Goal: Task Accomplishment & Management: Use online tool/utility

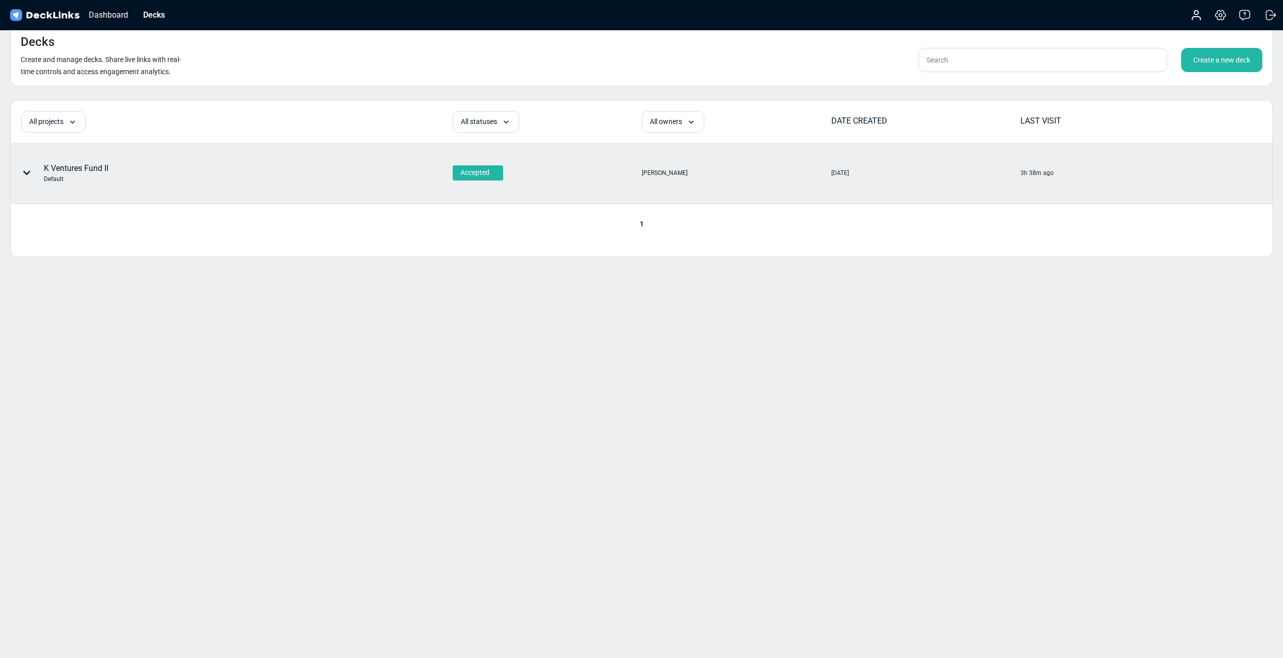
click at [289, 158] on div "K Ventures Fund II Default" at bounding box center [176, 173] width 331 height 30
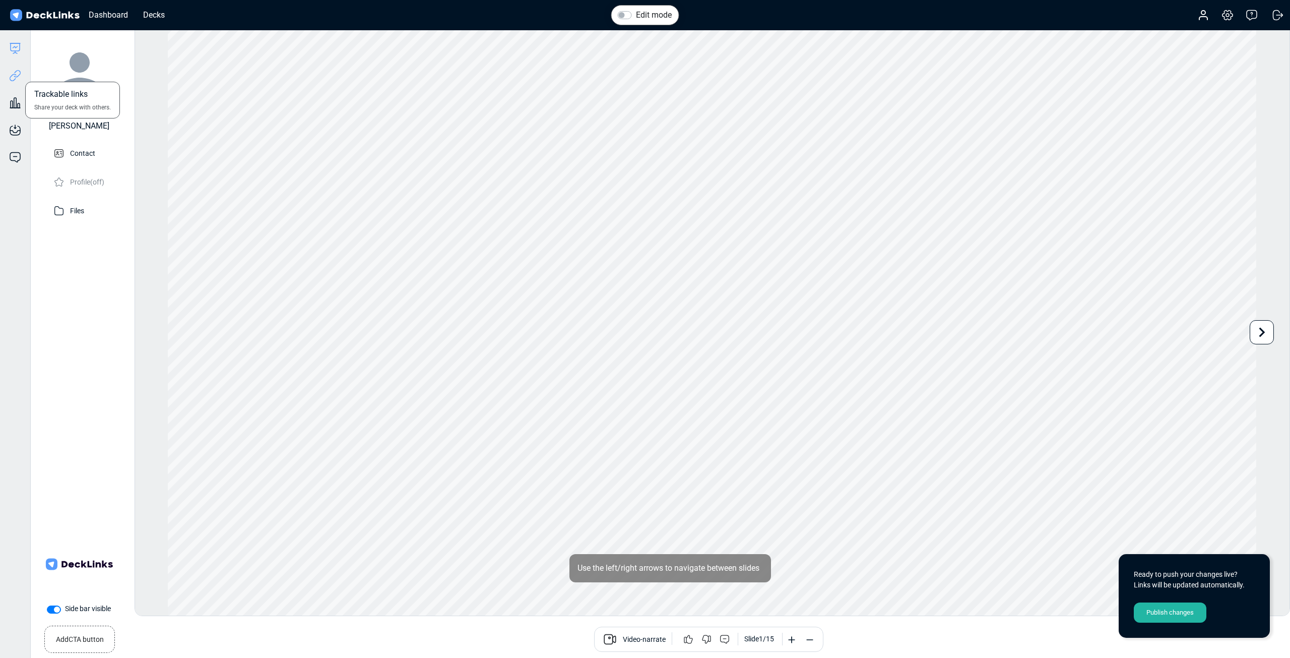
click at [11, 76] on icon at bounding box center [15, 76] width 12 height 12
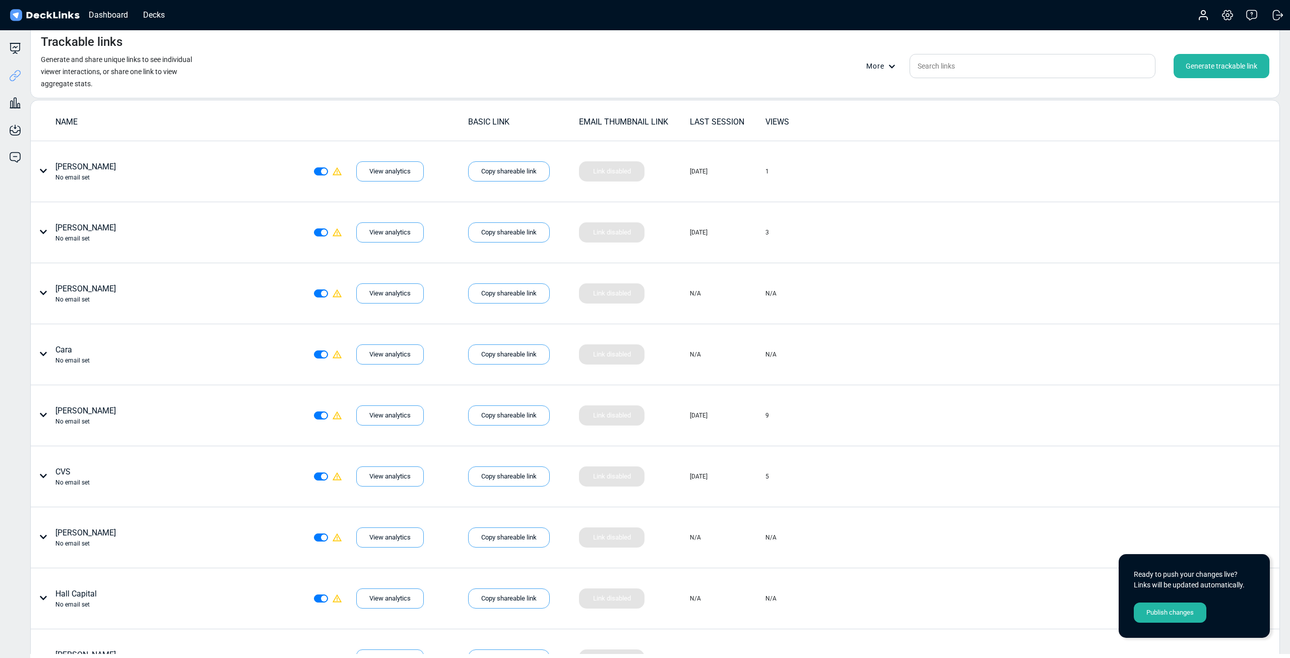
click at [1204, 65] on div "Generate trackable link" at bounding box center [1222, 66] width 96 height 24
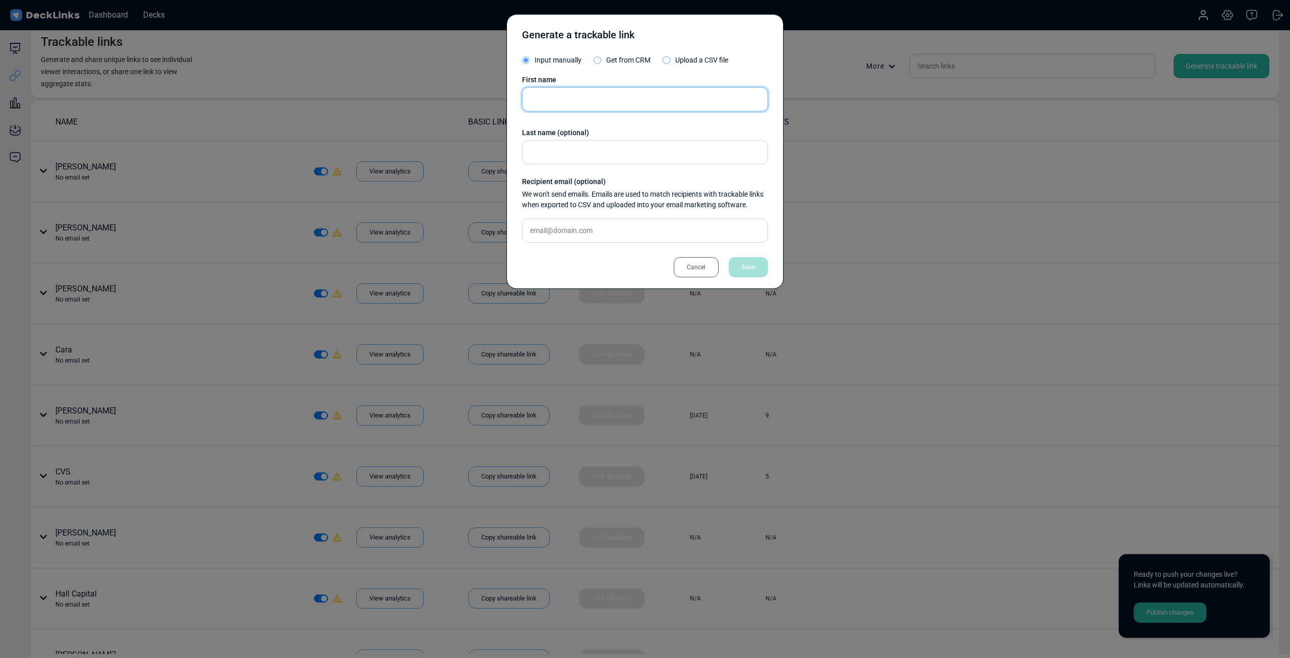
click at [596, 97] on input "text" at bounding box center [645, 99] width 246 height 24
type input "Dupont"
drag, startPoint x: 760, startPoint y: 274, endPoint x: 763, endPoint y: 268, distance: 6.8
click at [760, 273] on div "Save" at bounding box center [748, 267] width 39 height 20
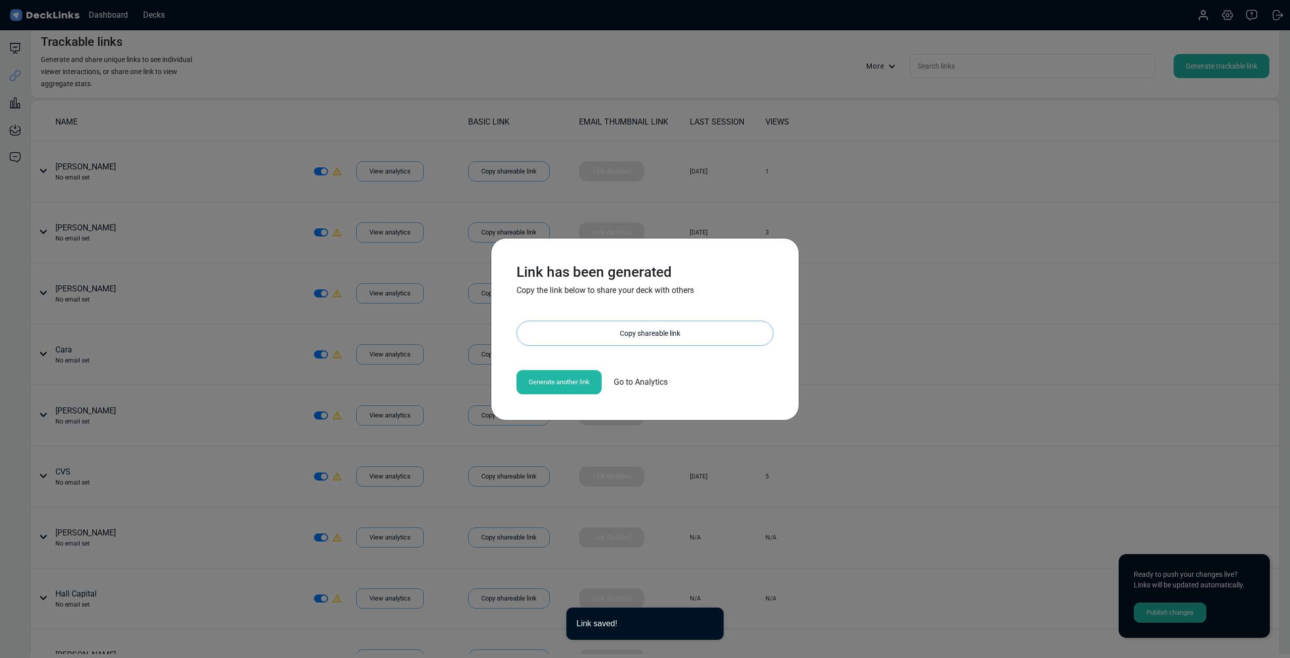
click at [658, 334] on div "Copy shareable link" at bounding box center [650, 333] width 246 height 24
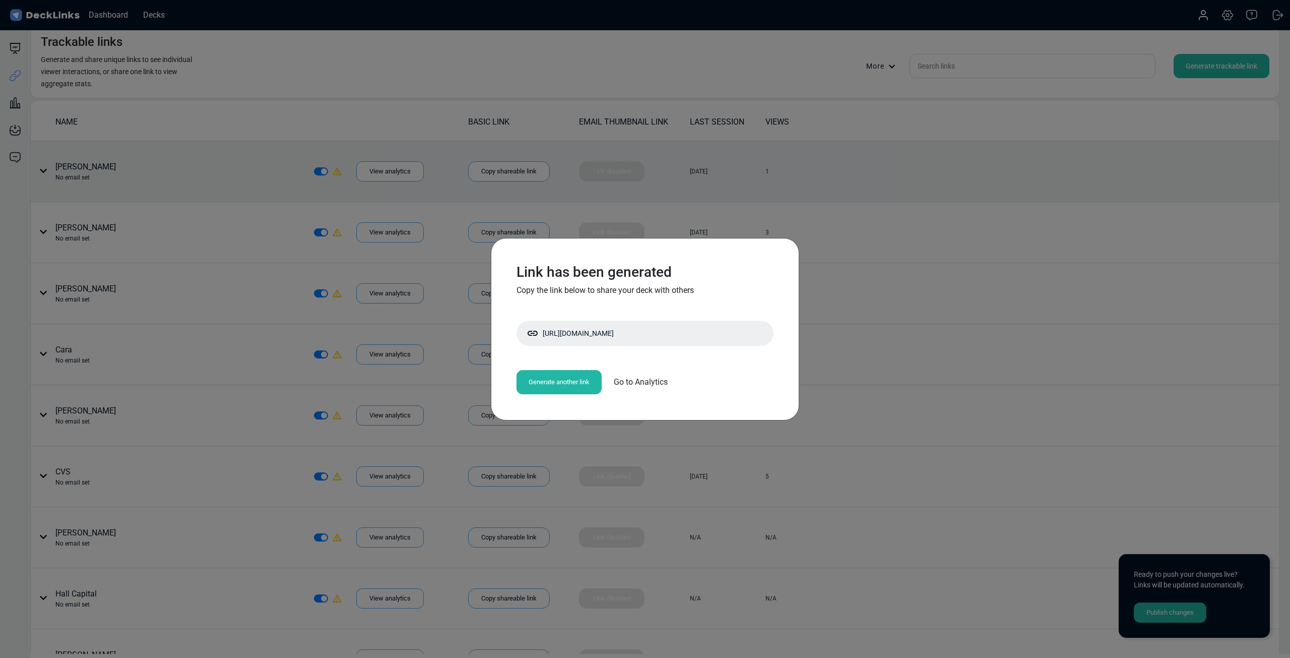
drag, startPoint x: 866, startPoint y: 209, endPoint x: 570, endPoint y: 165, distance: 299.2
click at [866, 209] on div "Link has been generated Copy the link below to share your deck with others http…" at bounding box center [645, 329] width 1290 height 658
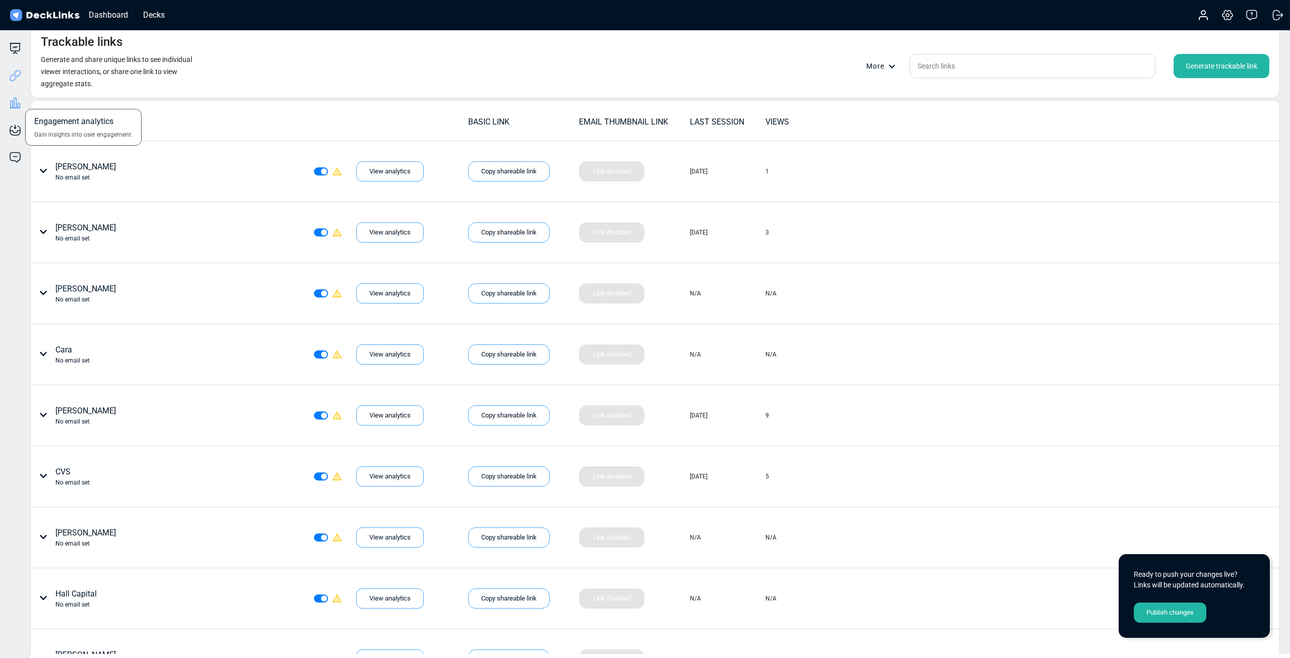
click at [12, 99] on icon at bounding box center [15, 103] width 12 height 12
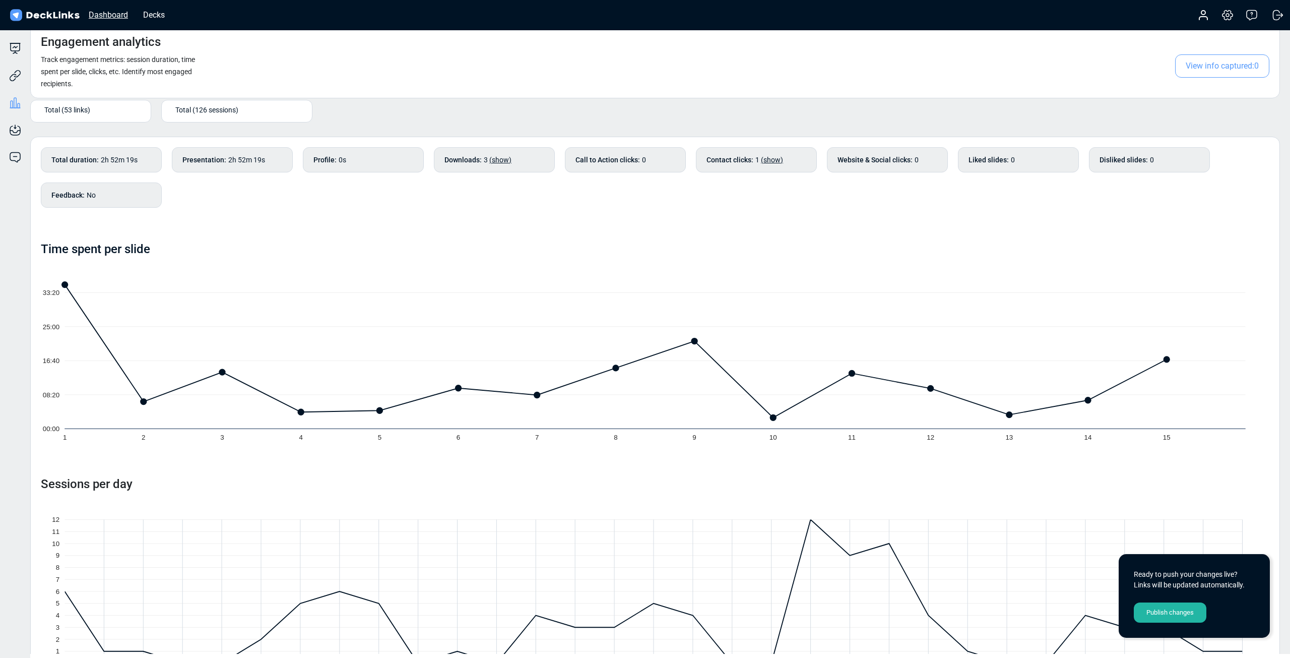
click at [114, 16] on div "Dashboard" at bounding box center [108, 15] width 49 height 13
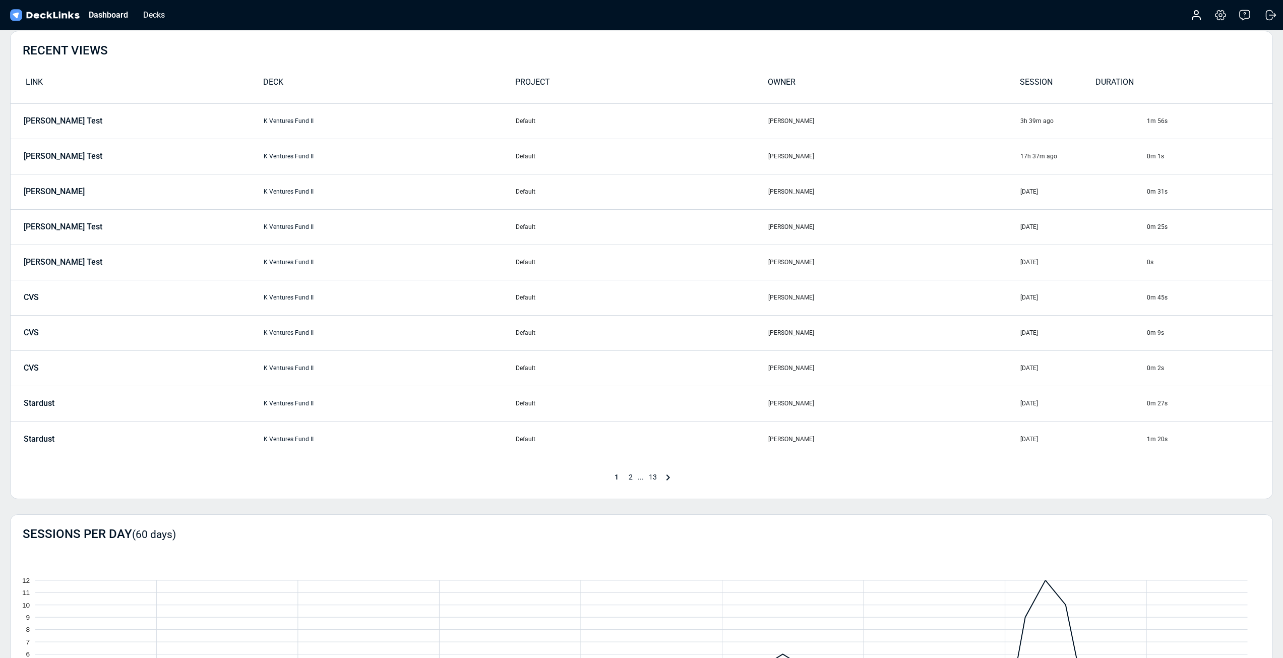
scroll to position [50, 0]
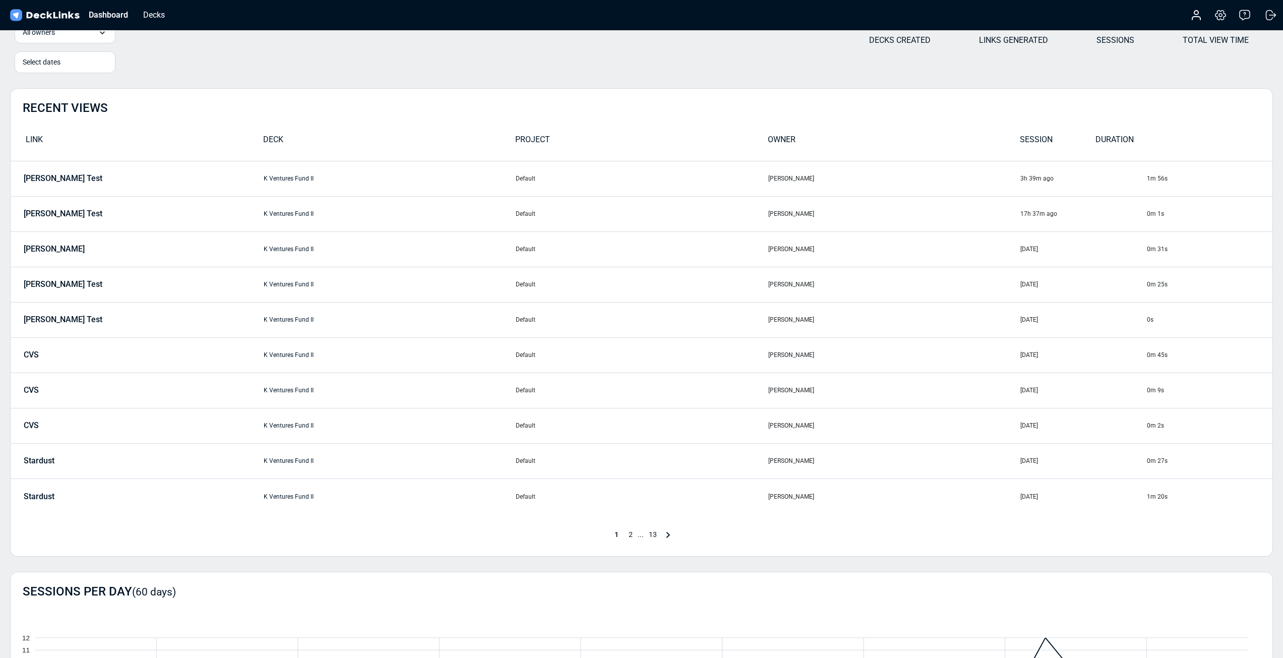
click at [631, 535] on span "2" at bounding box center [630, 534] width 14 height 8
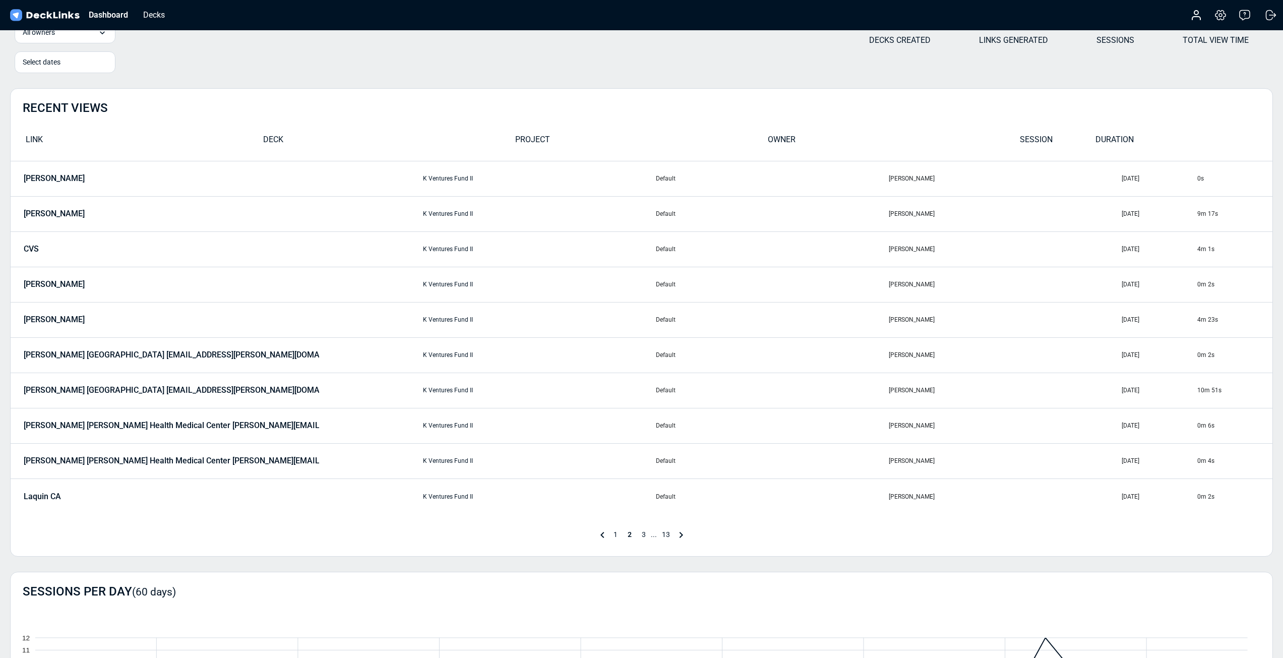
click at [644, 535] on span "3" at bounding box center [644, 534] width 14 height 8
click at [651, 533] on span "4" at bounding box center [651, 534] width 14 height 8
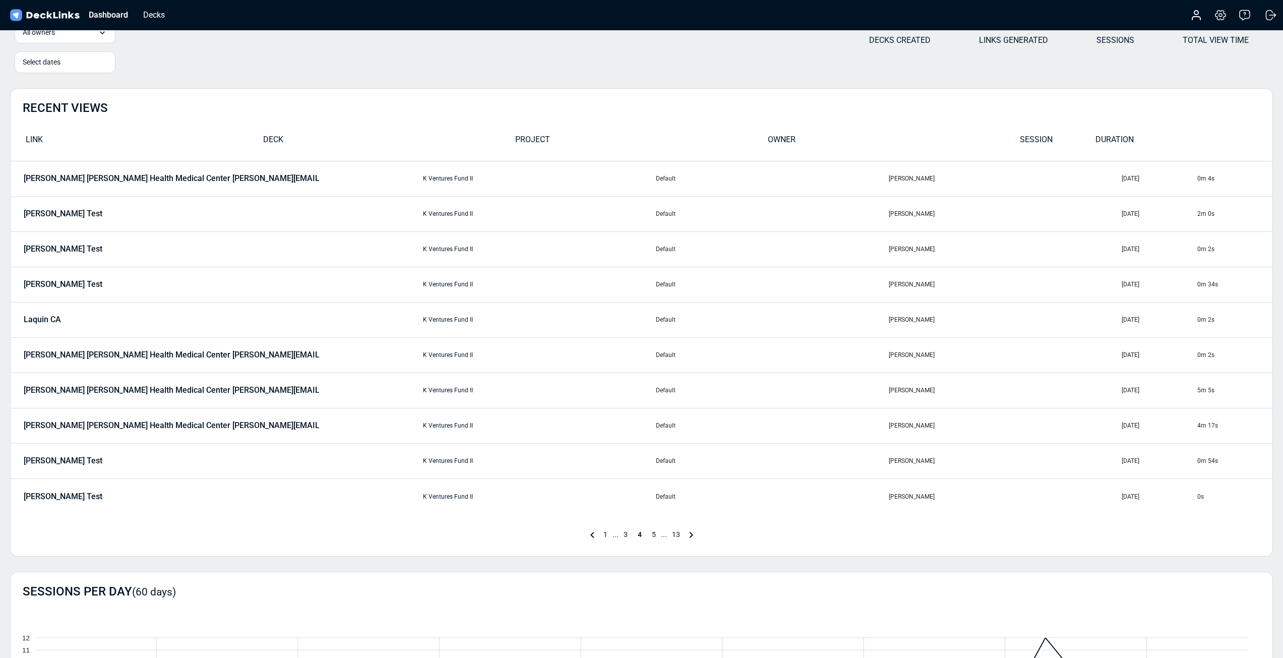
click at [652, 536] on span "5" at bounding box center [654, 534] width 14 height 8
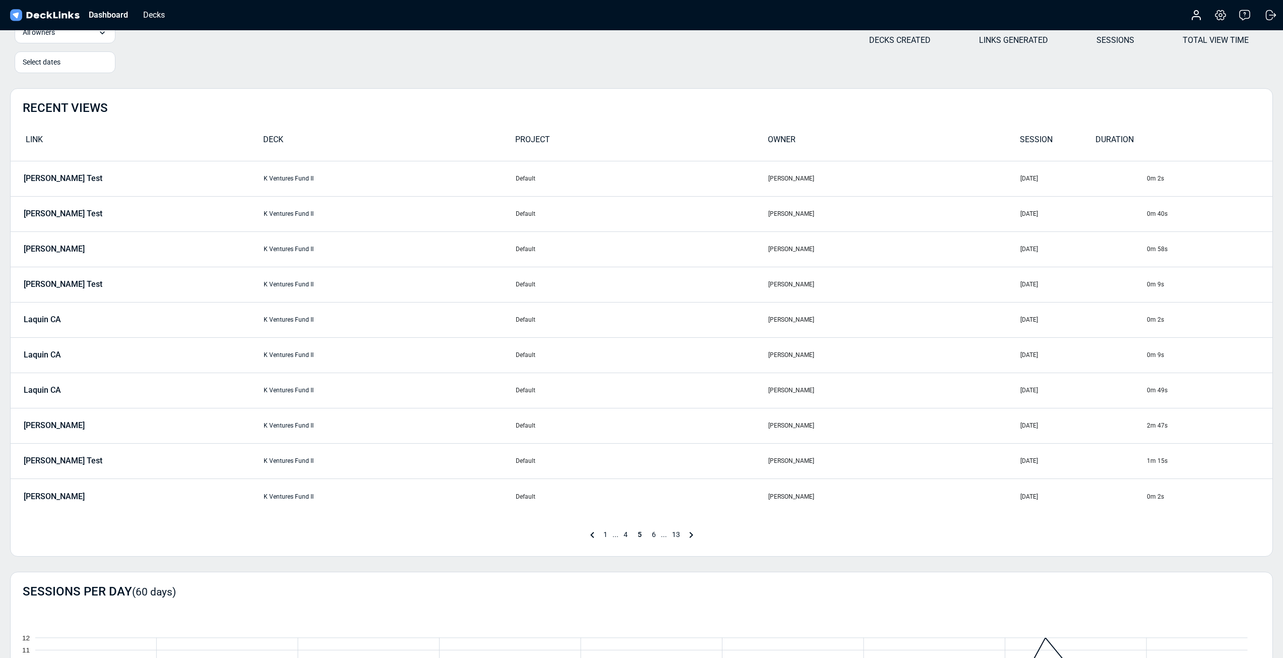
click at [655, 536] on span "6" at bounding box center [654, 534] width 14 height 8
click at [654, 536] on span "7" at bounding box center [654, 534] width 14 height 8
click at [112, 252] on p "[PERSON_NAME] Fund Management" at bounding box center [90, 248] width 132 height 9
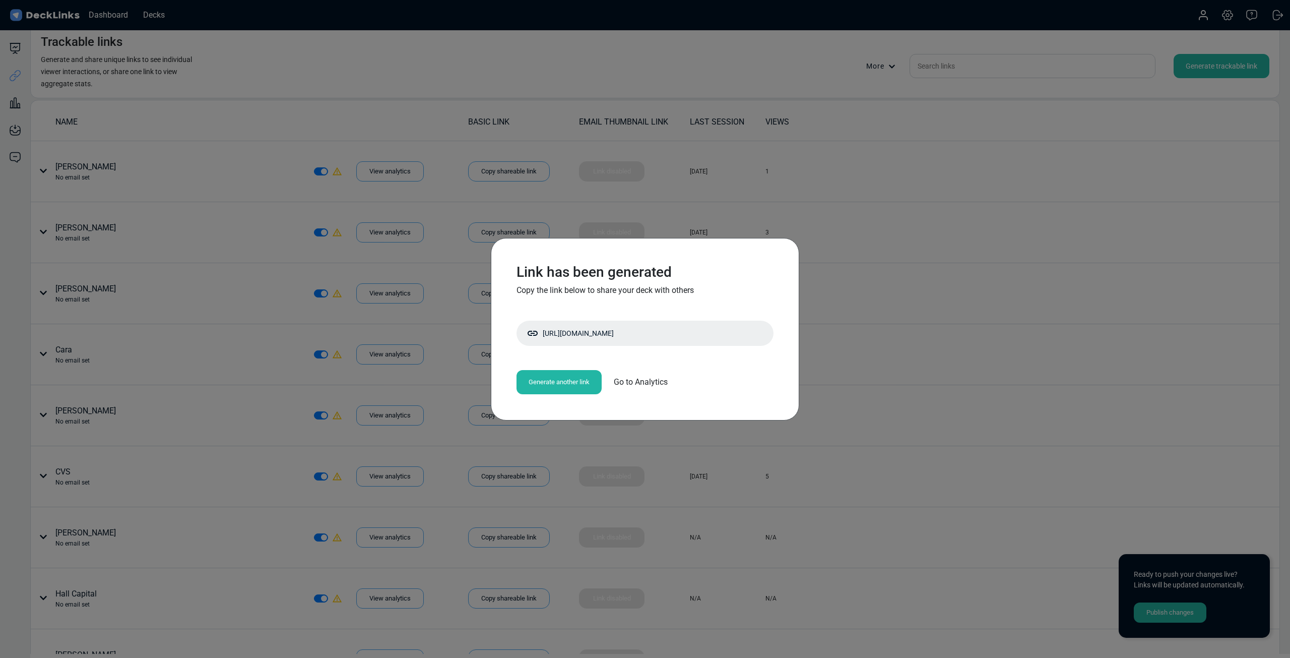
click at [1034, 272] on div "Link has been generated Copy the link below to share your deck with others http…" at bounding box center [645, 329] width 1290 height 658
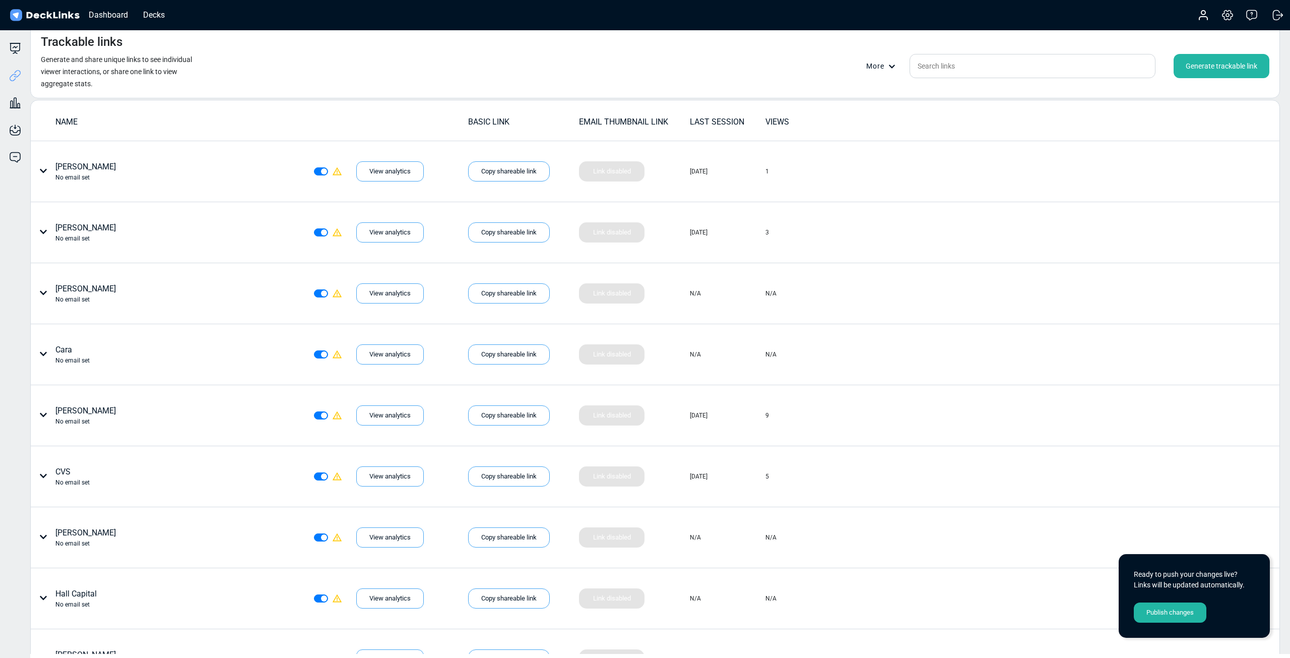
click at [118, 6] on div "Dashboard Decks" at bounding box center [90, 15] width 164 height 22
click at [114, 17] on div "Dashboard" at bounding box center [108, 15] width 49 height 13
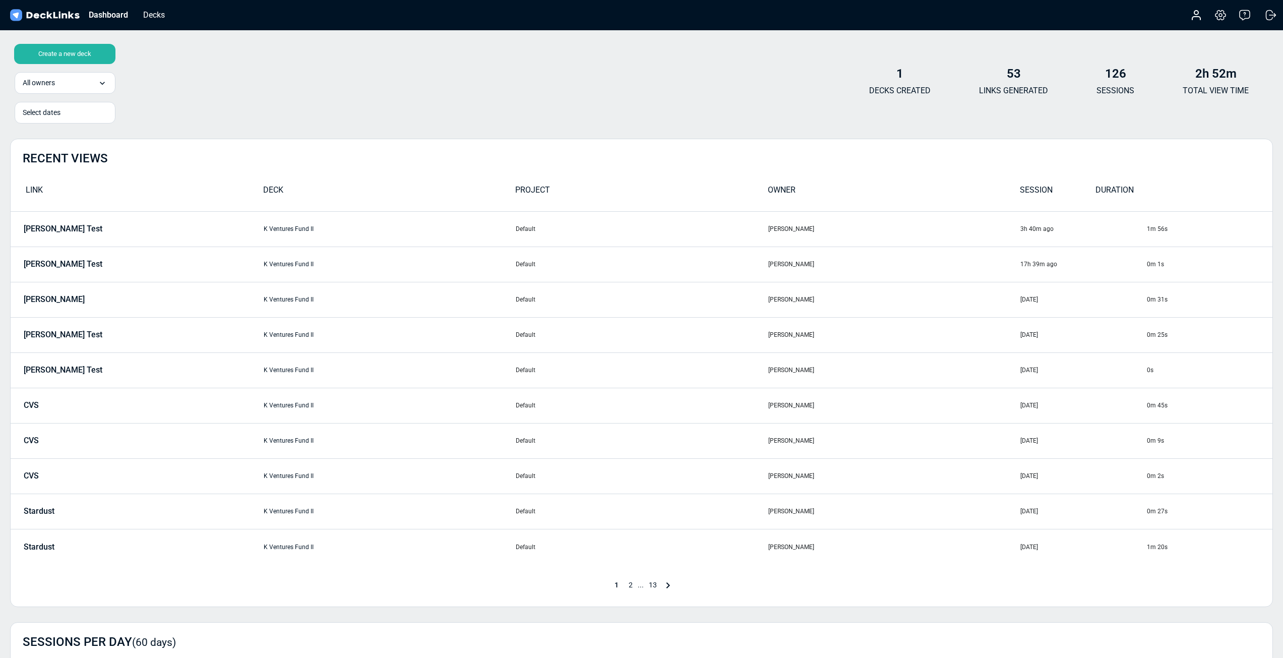
click at [1004, 72] on h4 "53" at bounding box center [1013, 74] width 69 height 15
click at [1175, 73] on div "1 DECKS CREATED 53 LINKS GENERATED 126 SESSIONS 2h 52m TOTAL VIEW TIME" at bounding box center [1059, 86] width 428 height 39
click at [1040, 233] on div "3h 40m ago" at bounding box center [1082, 228] width 125 height 9
click at [629, 583] on span "2" at bounding box center [630, 585] width 14 height 8
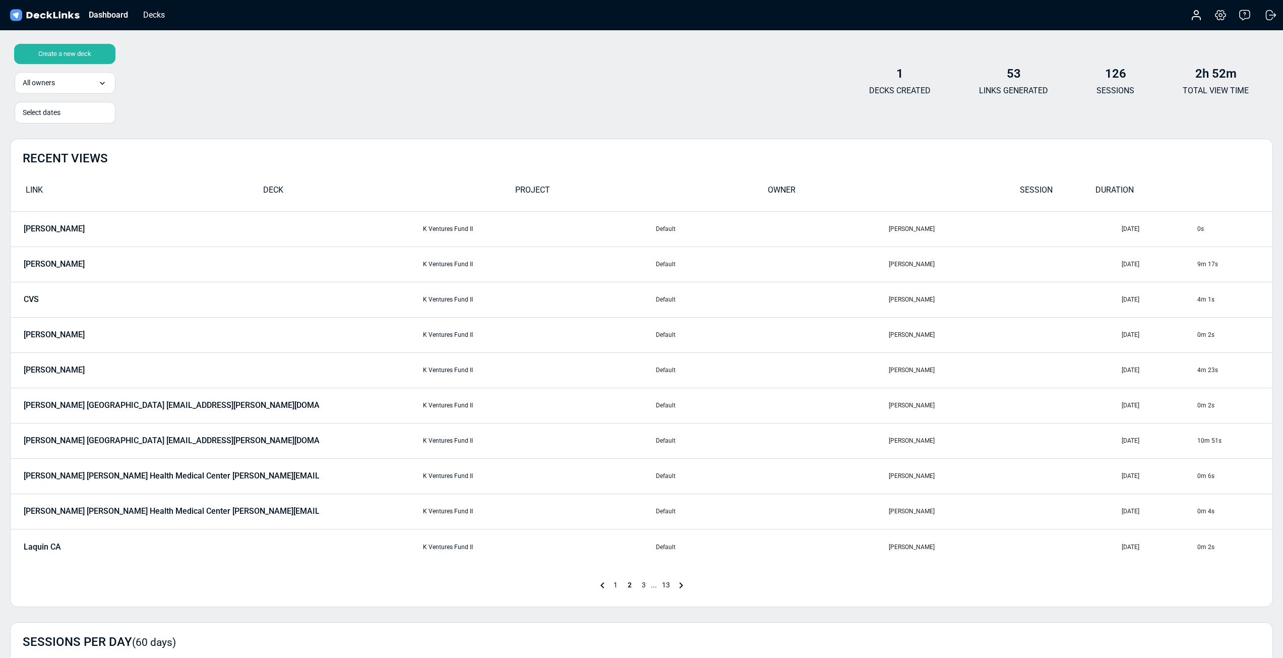
click at [471, 412] on td "K Ventures Fund II" at bounding box center [538, 405] width 233 height 35
click at [1121, 416] on td "7d 22h ago" at bounding box center [1159, 405] width 76 height 35
click at [602, 586] on icon at bounding box center [602, 585] width 4 height 6
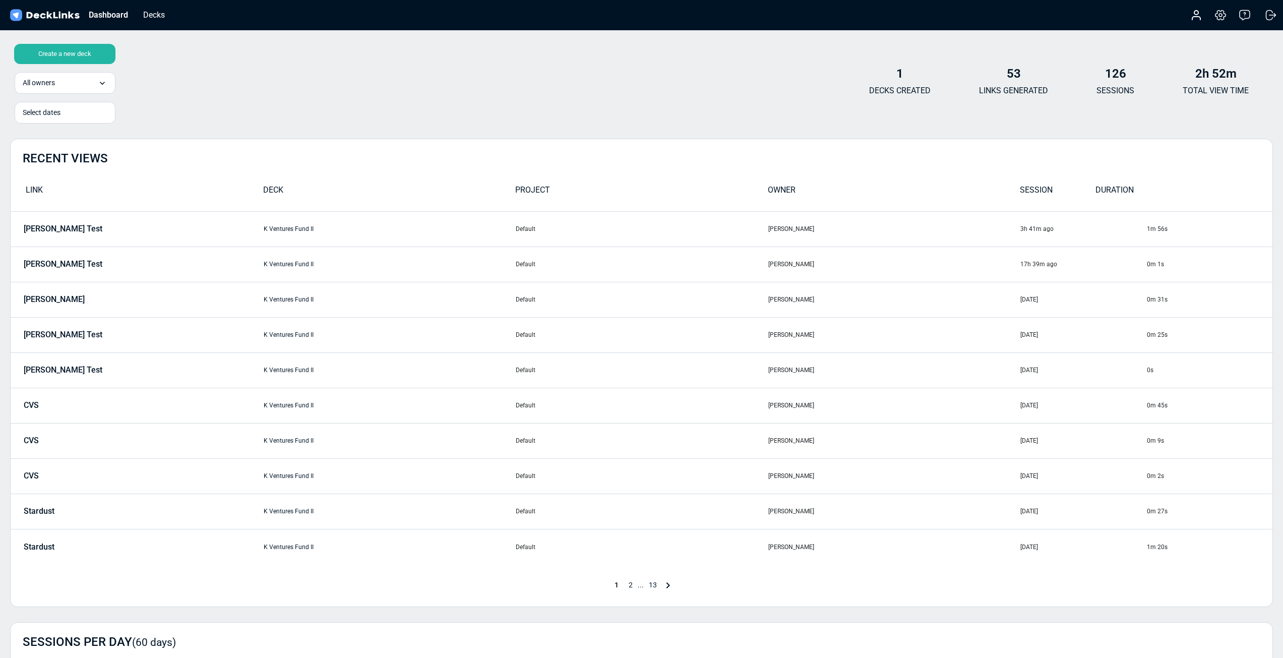
click at [634, 583] on span "2" at bounding box center [630, 585] width 14 height 8
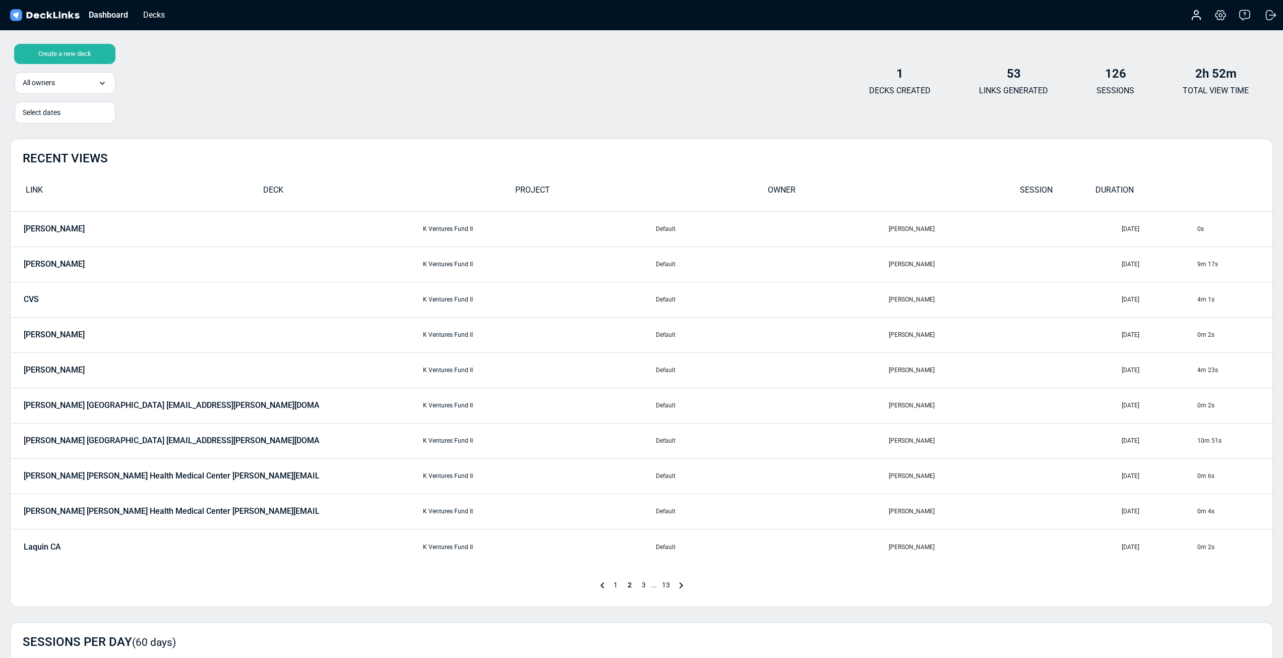
click at [643, 584] on span "3" at bounding box center [644, 585] width 14 height 8
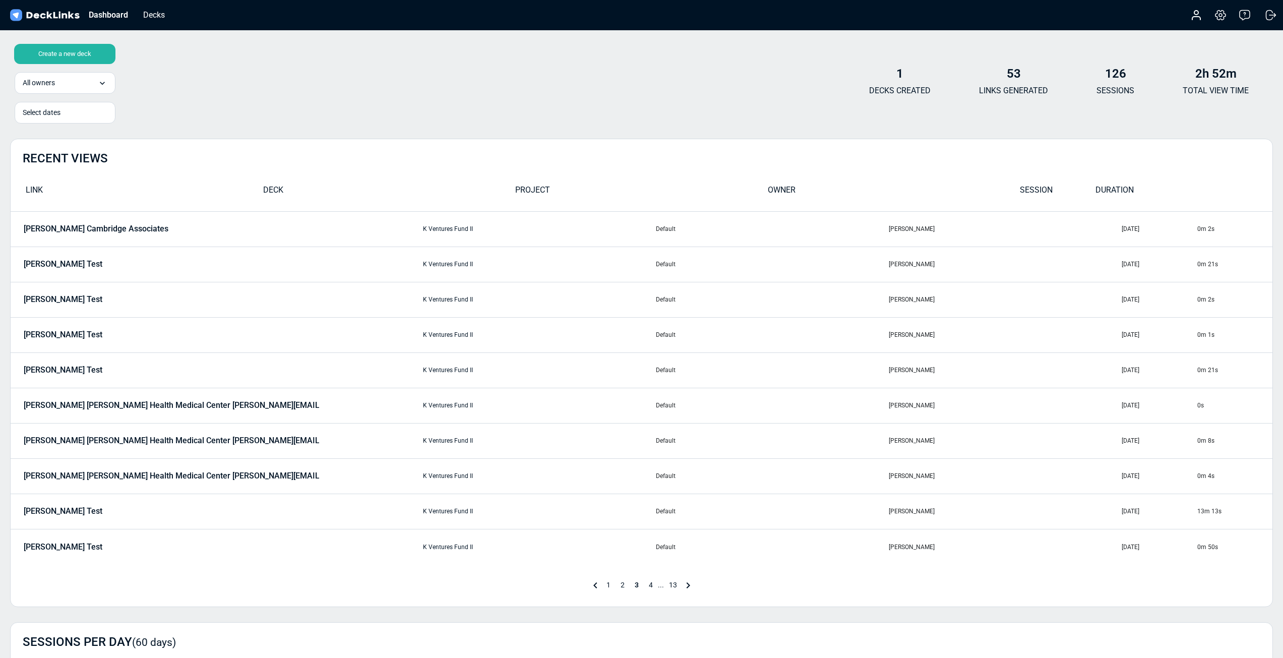
click at [635, 586] on span "3" at bounding box center [637, 585] width 14 height 8
click at [651, 586] on span "4" at bounding box center [651, 585] width 14 height 8
click at [662, 585] on span "..." at bounding box center [664, 585] width 6 height 8
click at [653, 585] on span "5" at bounding box center [654, 585] width 14 height 8
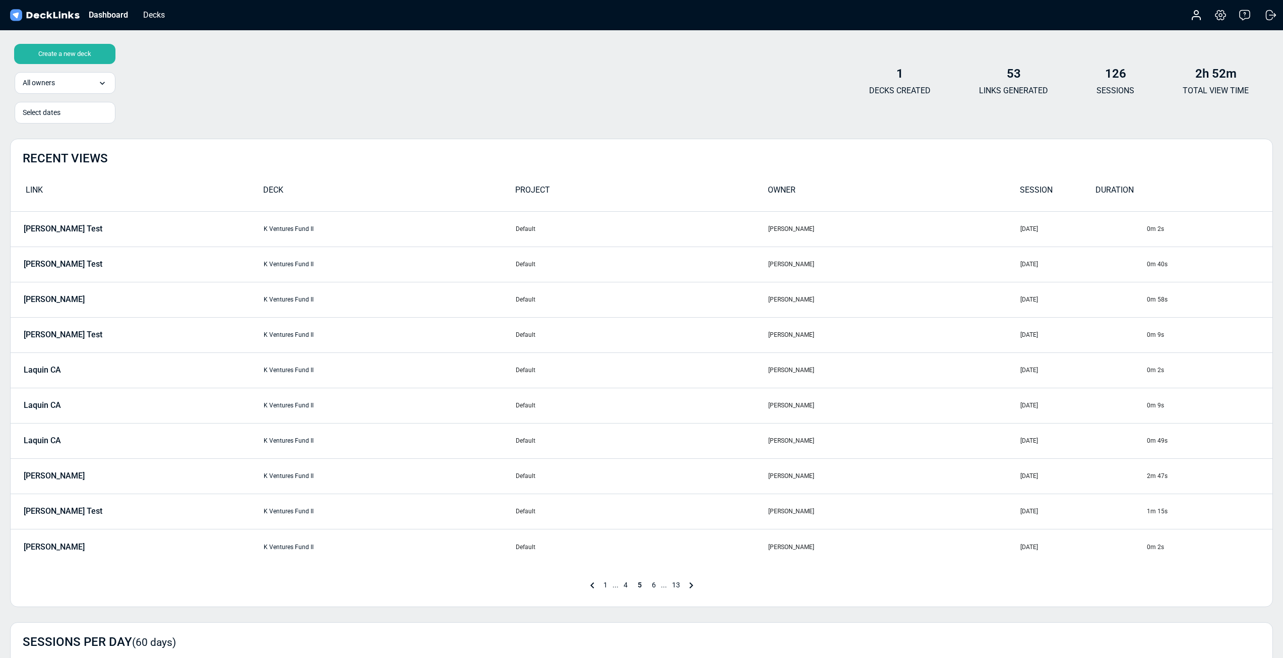
click at [655, 586] on span "6" at bounding box center [654, 585] width 14 height 8
click at [107, 19] on div "Dashboard" at bounding box center [108, 15] width 49 height 13
click at [117, 11] on div "Dashboard" at bounding box center [108, 15] width 49 height 13
click at [907, 76] on h4 "1" at bounding box center [899, 74] width 61 height 15
click at [179, 76] on div "Create a new deck All owners option Christopher McKelvy focused, 1 of 1. 1 resu…" at bounding box center [641, 85] width 1263 height 60
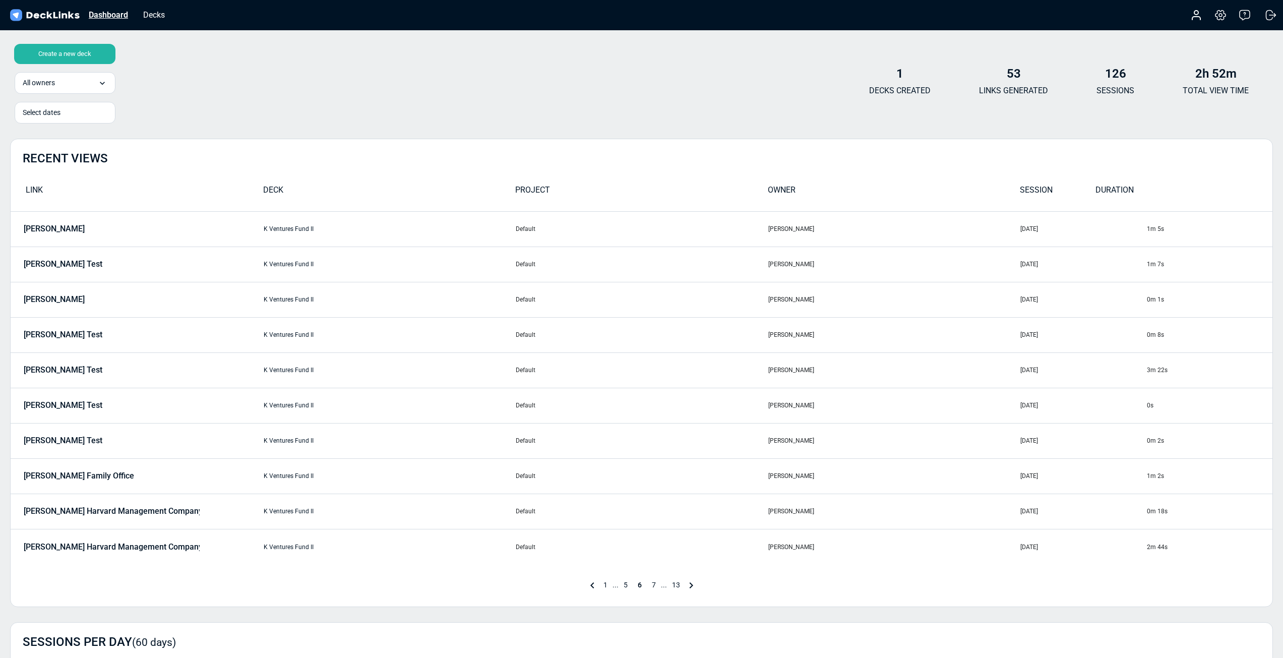
click at [114, 13] on div "Dashboard" at bounding box center [108, 15] width 49 height 13
click at [26, 14] on img at bounding box center [44, 15] width 73 height 15
click at [16, 15] on img at bounding box center [44, 15] width 73 height 15
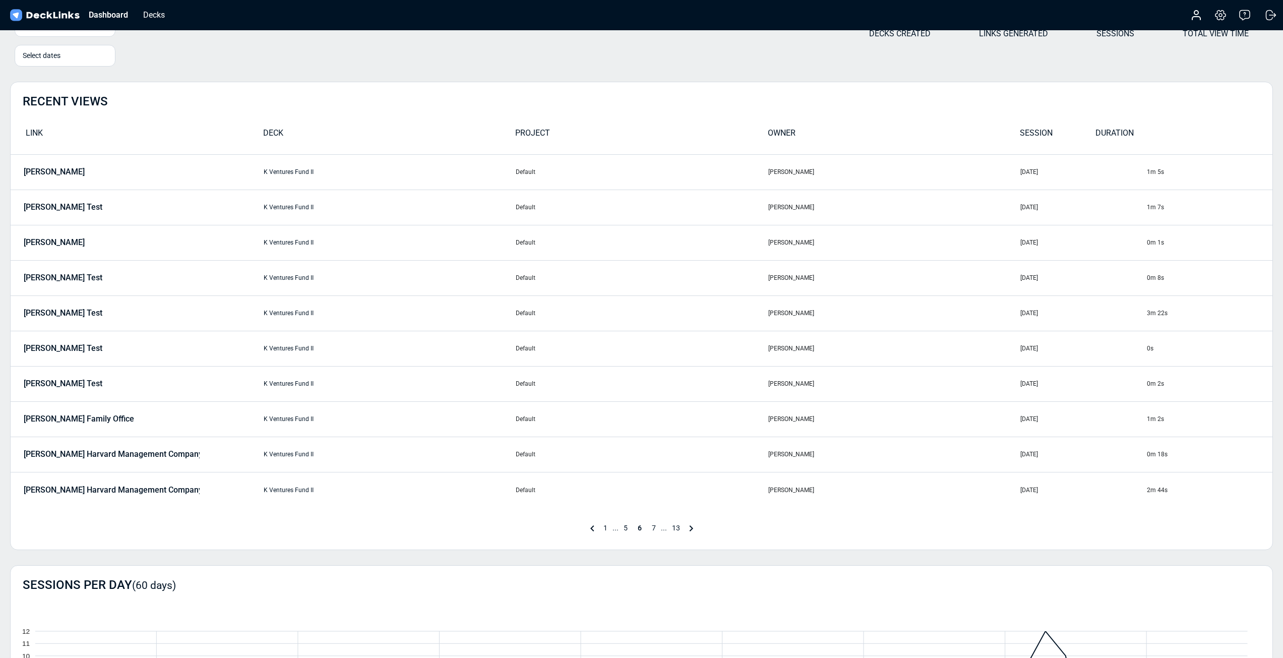
scroll to position [37, 0]
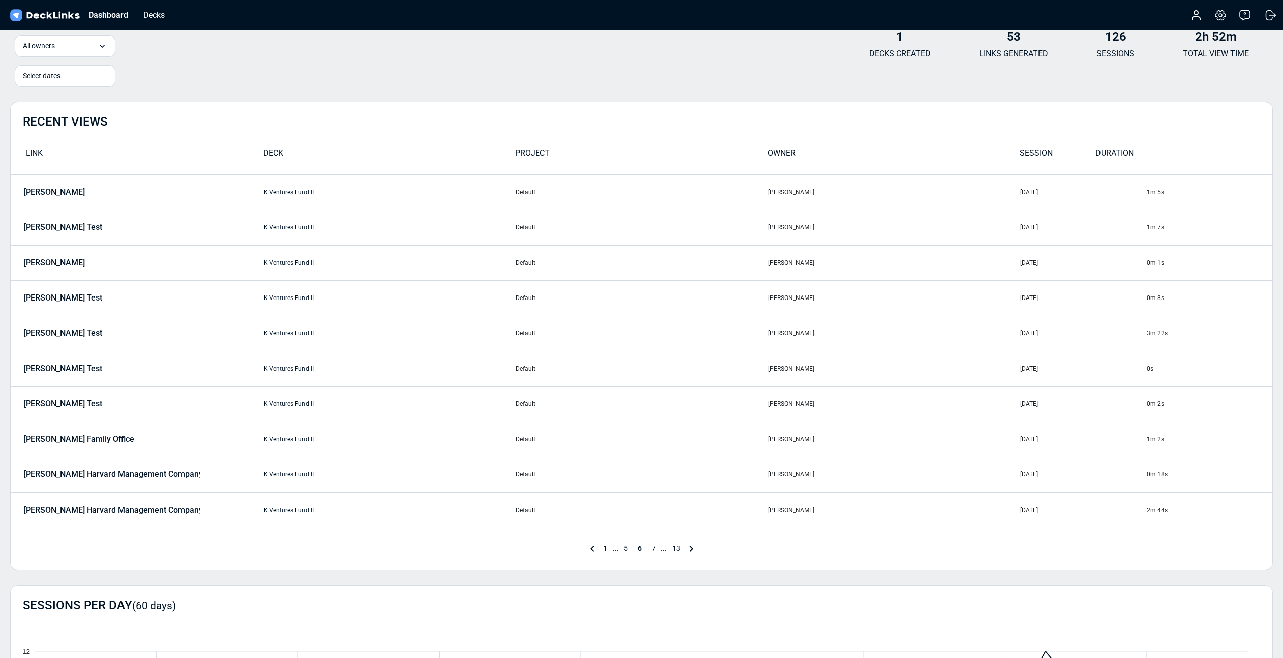
click at [650, 551] on span "7" at bounding box center [654, 548] width 14 height 8
click at [655, 550] on span "8" at bounding box center [654, 548] width 14 height 8
click at [656, 549] on span "9" at bounding box center [654, 548] width 14 height 8
click at [654, 549] on span "10" at bounding box center [654, 548] width 18 height 8
click at [658, 551] on span "11" at bounding box center [656, 548] width 18 height 8
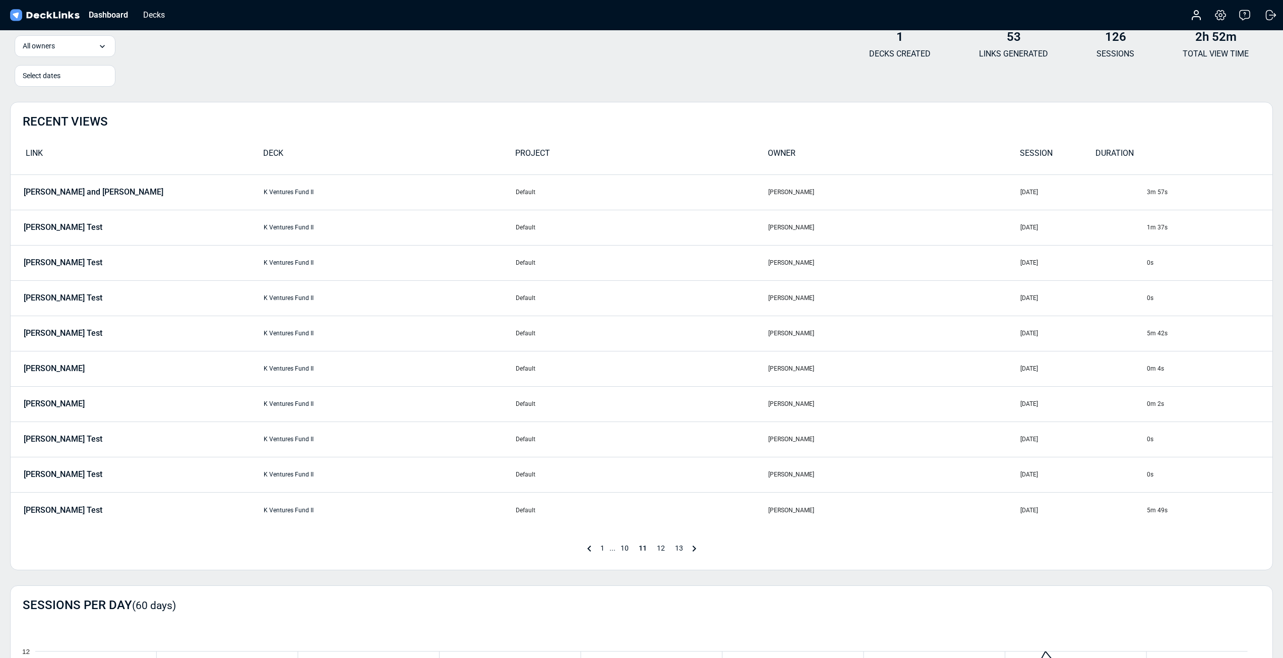
click at [664, 550] on span "12" at bounding box center [661, 548] width 18 height 8
click at [665, 550] on span "13" at bounding box center [670, 548] width 18 height 8
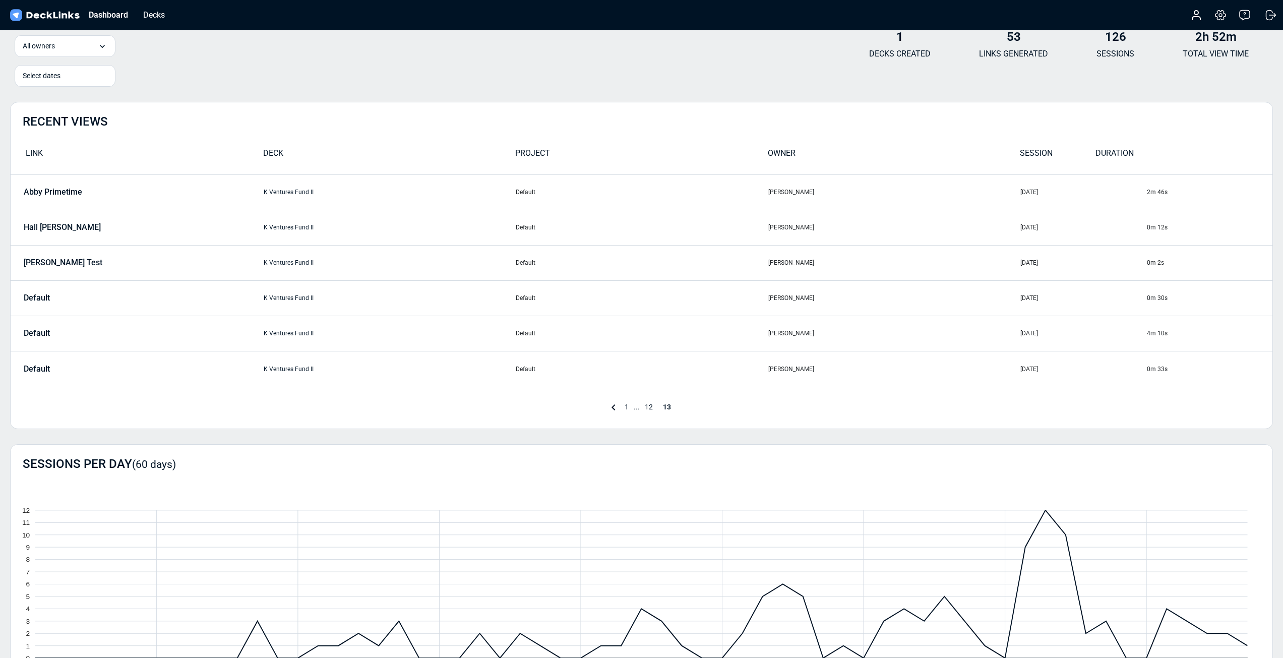
click at [628, 409] on span "1" at bounding box center [626, 407] width 14 height 8
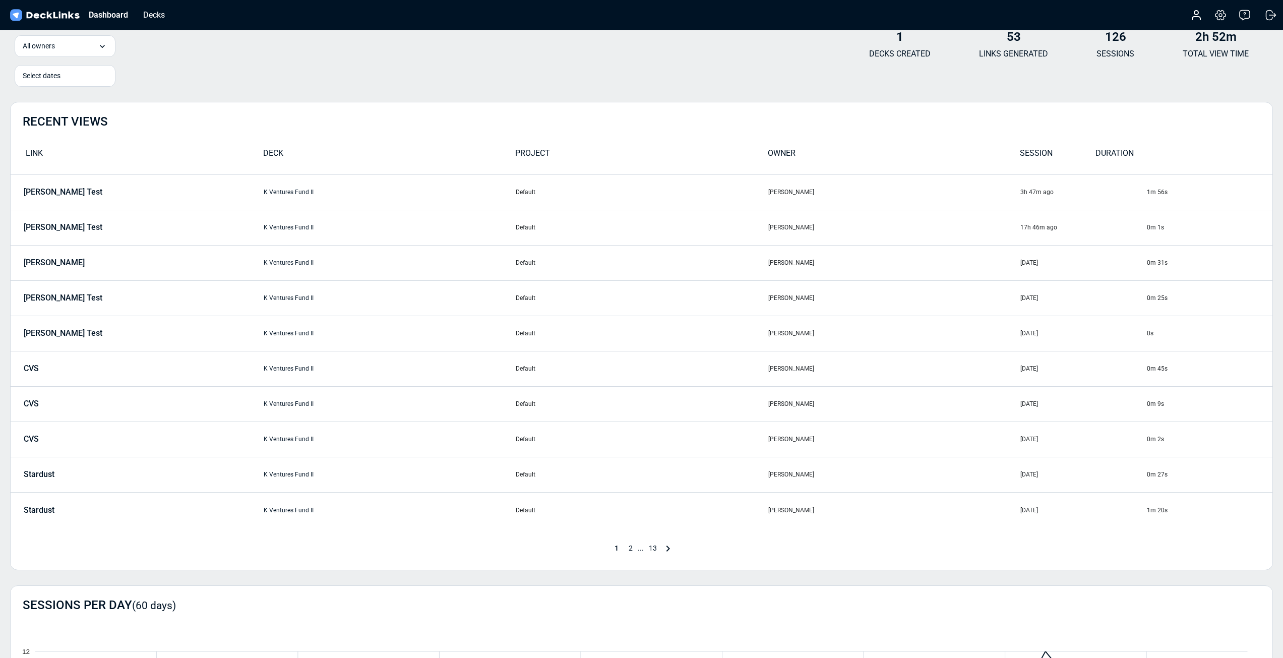
click at [616, 547] on span "1" at bounding box center [616, 548] width 14 height 8
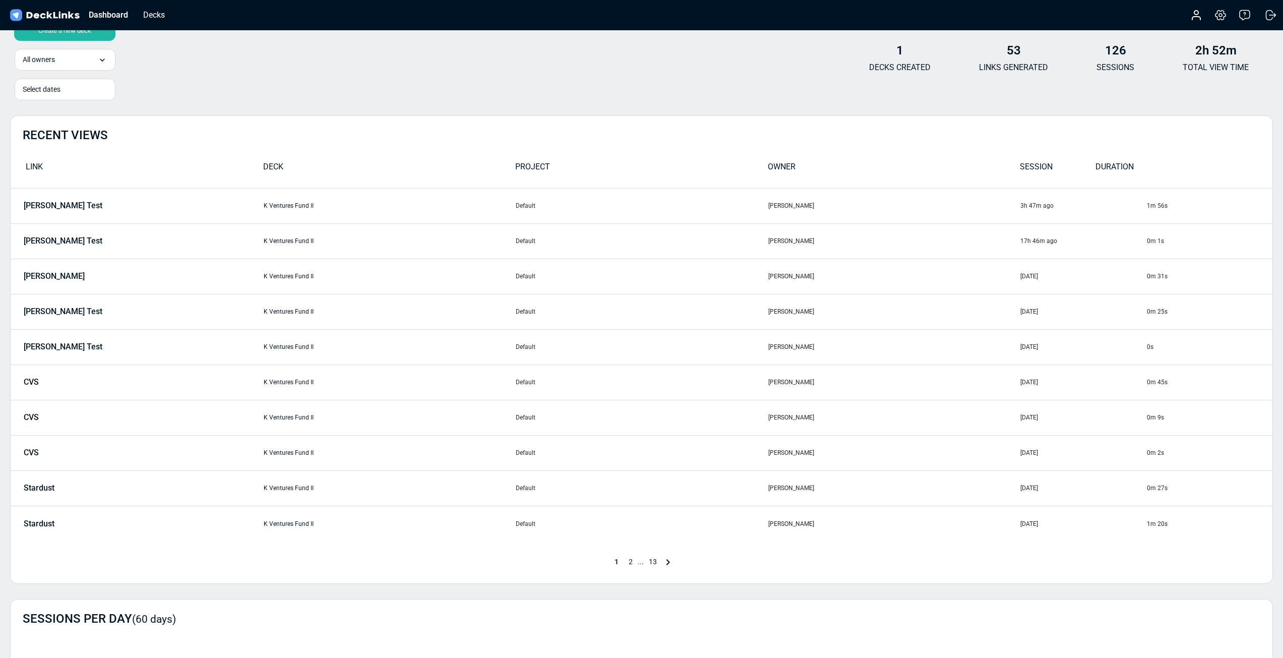
scroll to position [0, 0]
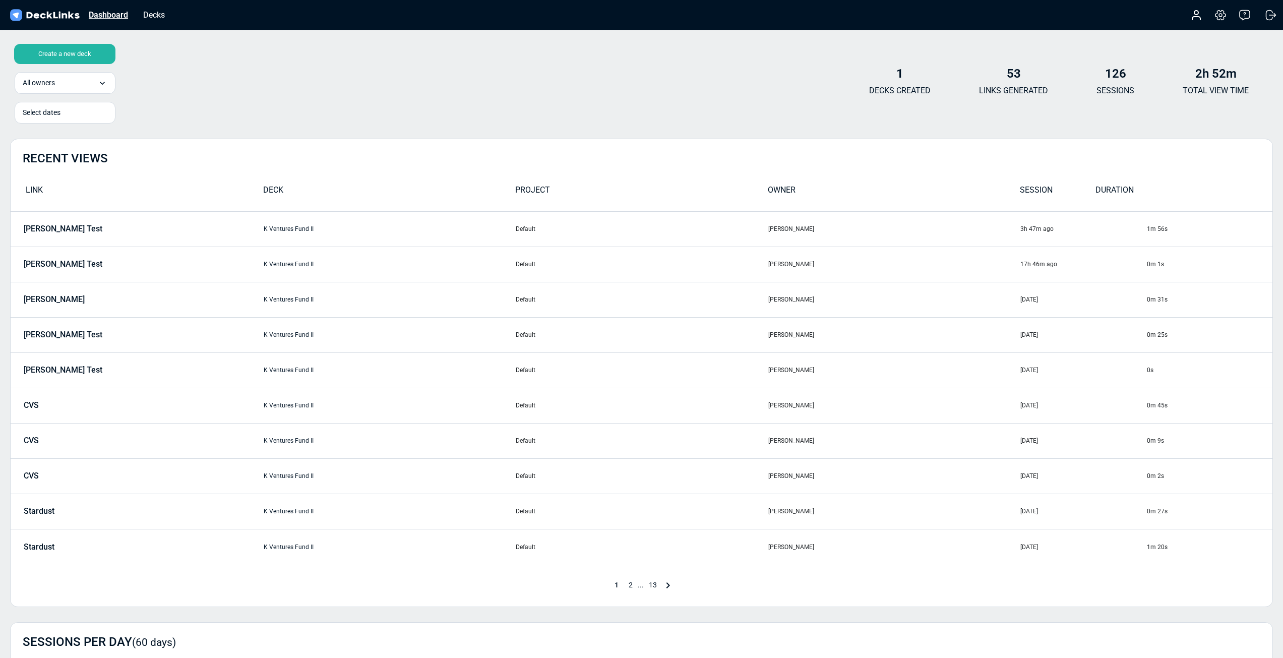
click at [112, 9] on div "Dashboard" at bounding box center [108, 15] width 49 height 13
click at [158, 9] on div "Decks" at bounding box center [154, 15] width 32 height 13
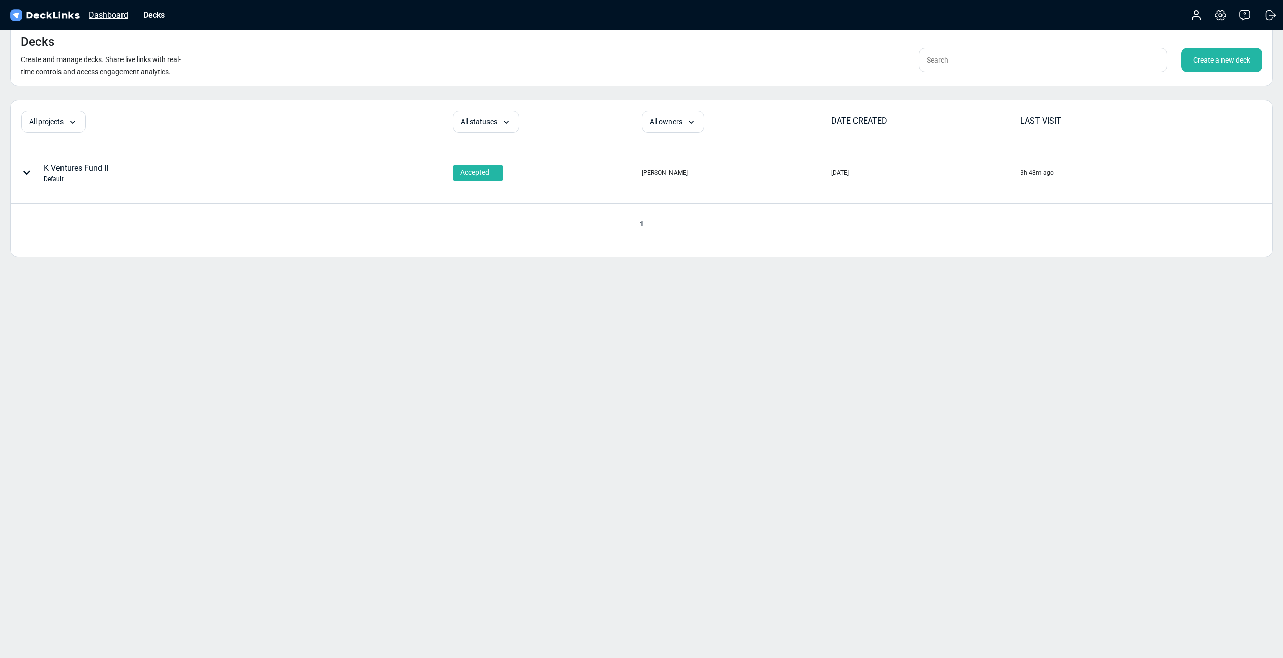
click at [102, 18] on div "Dashboard" at bounding box center [108, 15] width 49 height 13
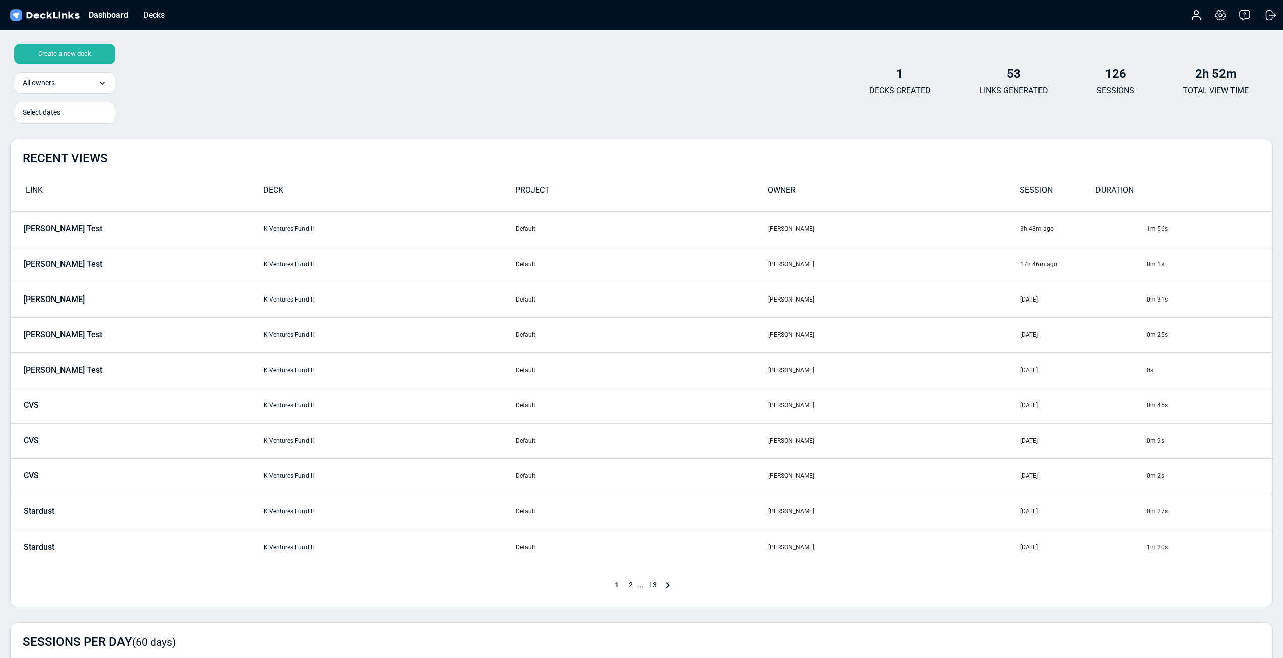
drag, startPoint x: 53, startPoint y: 15, endPoint x: 37, endPoint y: 12, distance: 16.4
click at [52, 14] on img at bounding box center [44, 15] width 73 height 15
drag, startPoint x: 20, startPoint y: 17, endPoint x: 89, endPoint y: 8, distance: 69.6
click at [20, 17] on img at bounding box center [44, 15] width 73 height 15
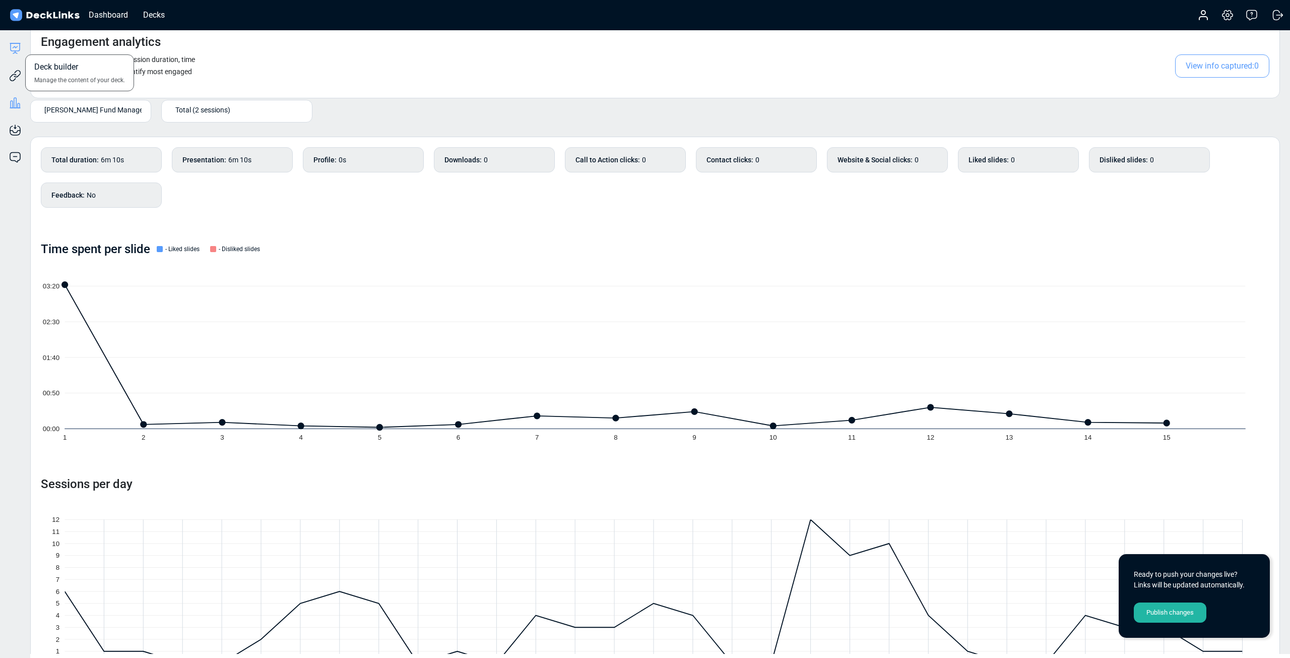
click at [14, 49] on icon at bounding box center [15, 48] width 12 height 12
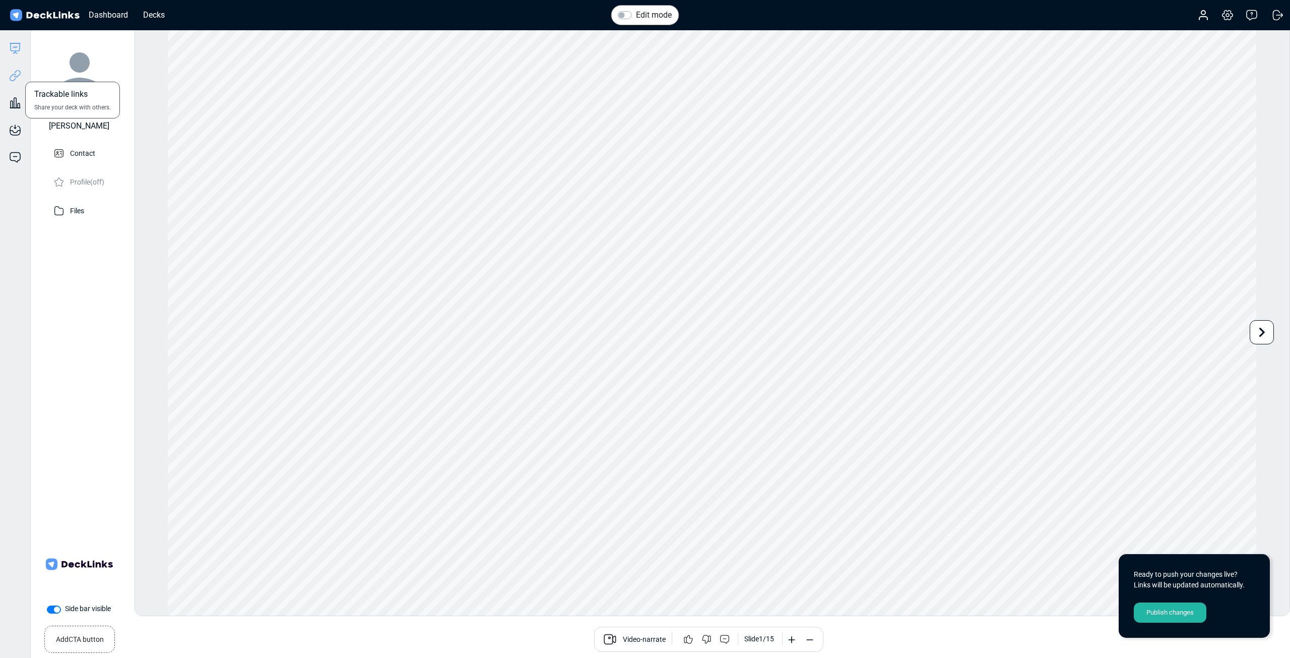
click at [14, 76] on icon at bounding box center [17, 74] width 7 height 8
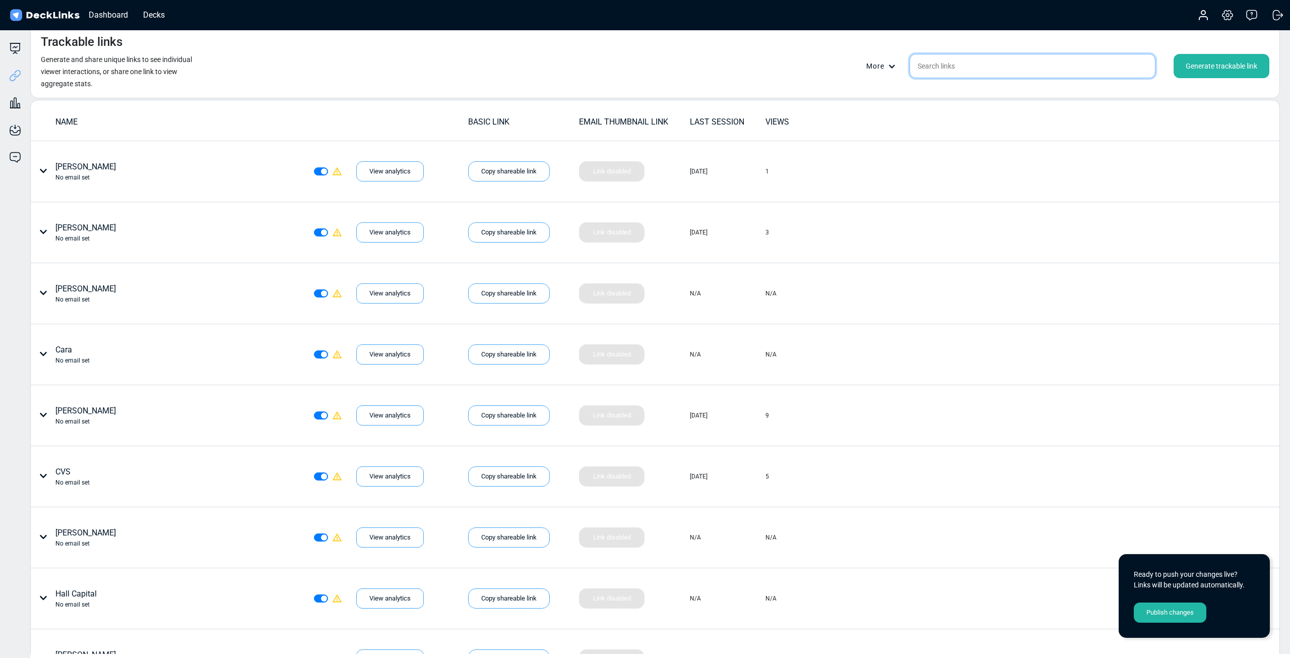
click at [991, 69] on input "text" at bounding box center [1033, 66] width 246 height 24
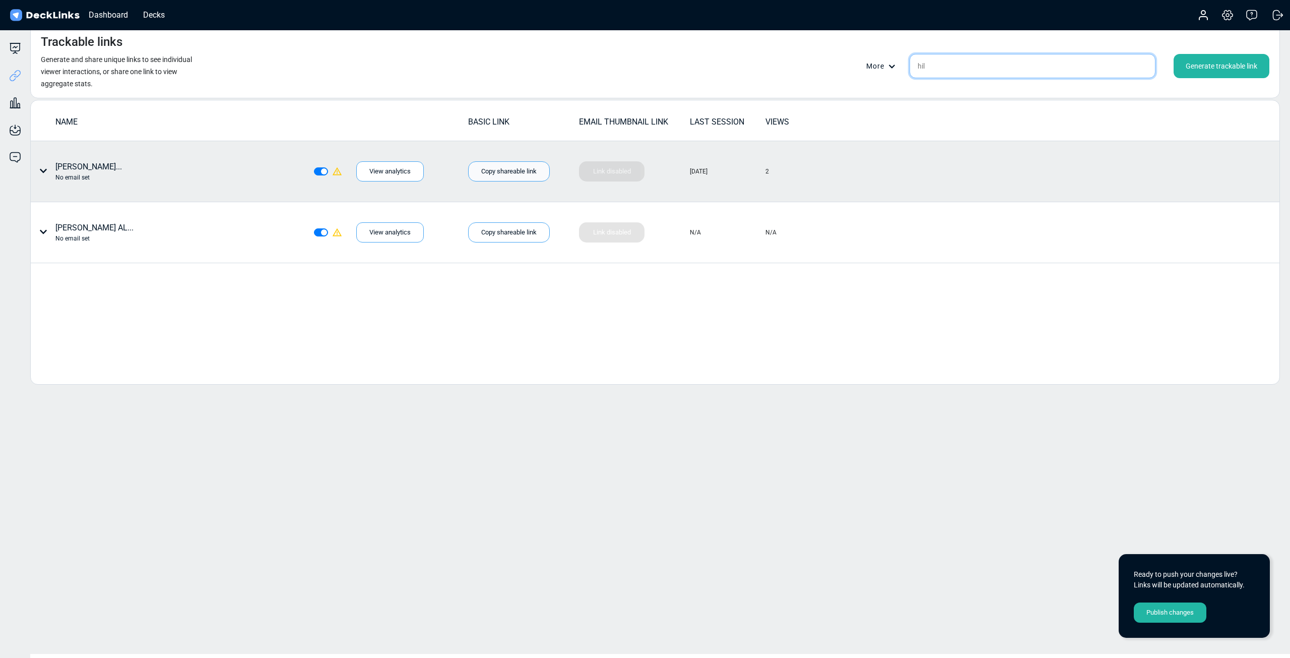
type input "hil"
drag, startPoint x: 507, startPoint y: 172, endPoint x: 233, endPoint y: 9, distance: 318.5
click at [507, 171] on div "Copy shareable link" at bounding box center [509, 171] width 82 height 20
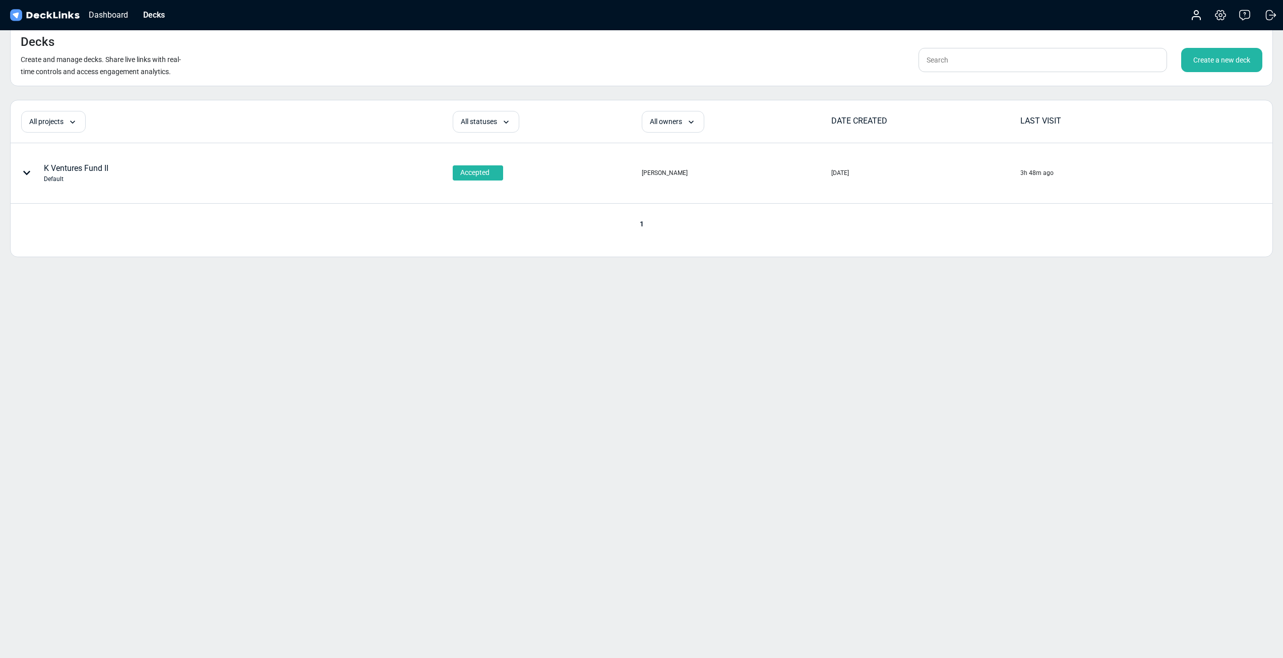
click at [64, 169] on div "K Ventures Fund II Default" at bounding box center [76, 172] width 65 height 21
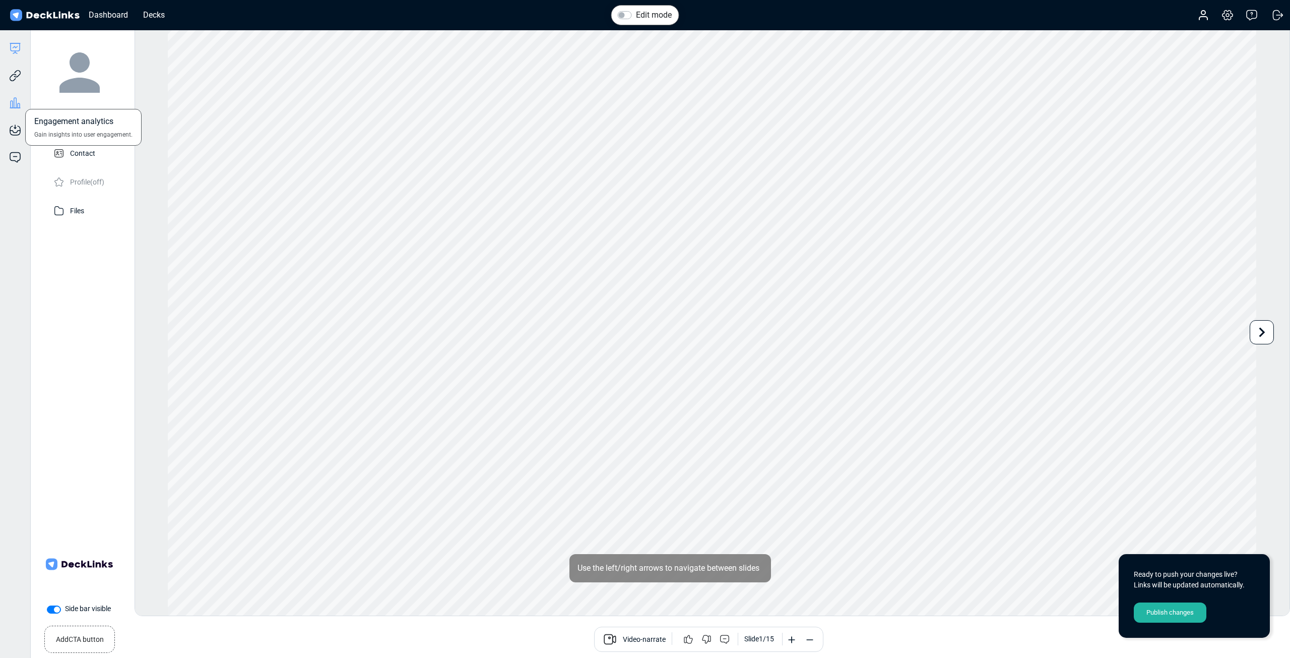
click at [14, 104] on icon at bounding box center [15, 103] width 3 height 10
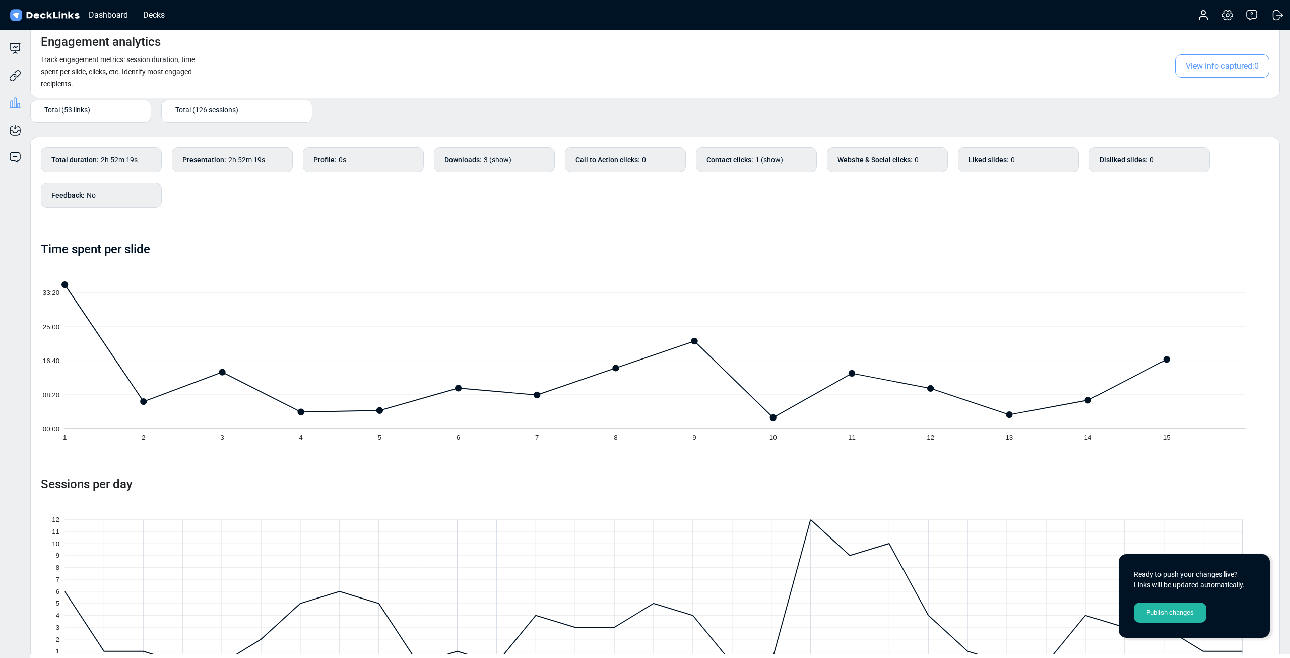
click at [214, 109] on span "Total (126 sessions)" at bounding box center [206, 109] width 63 height 11
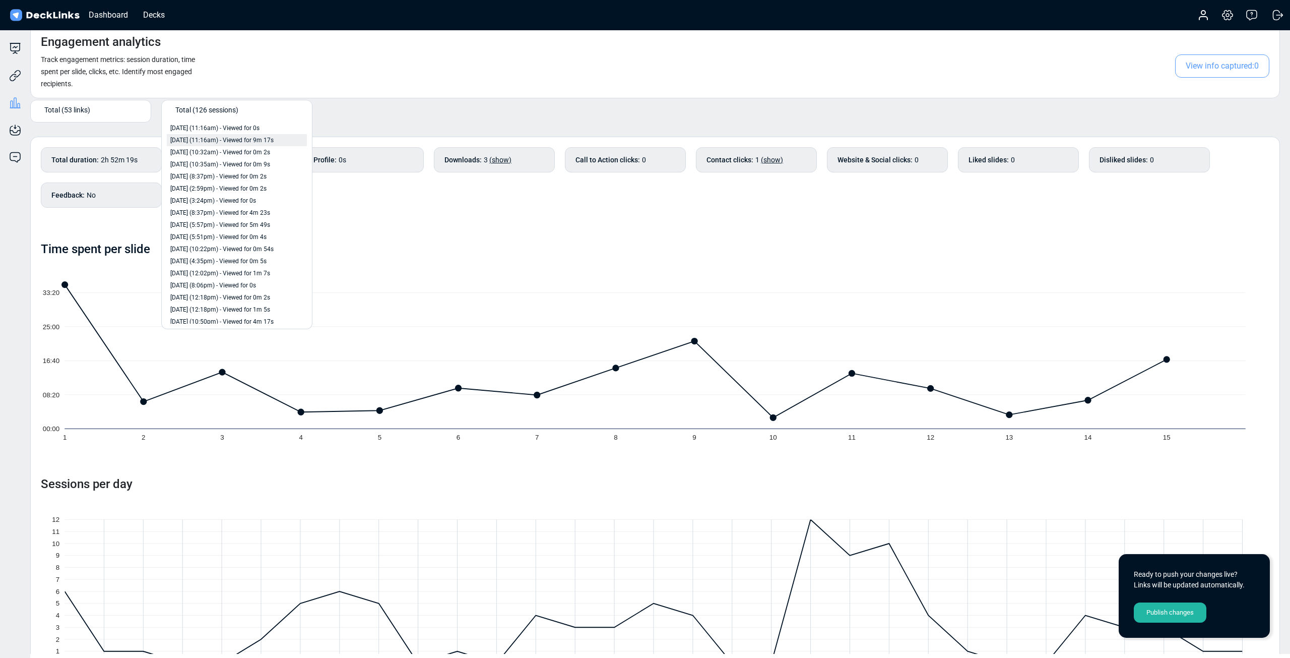
click at [213, 140] on span "Oct 6th (11:16am) - Viewed for 9m 17s" at bounding box center [221, 140] width 103 height 9
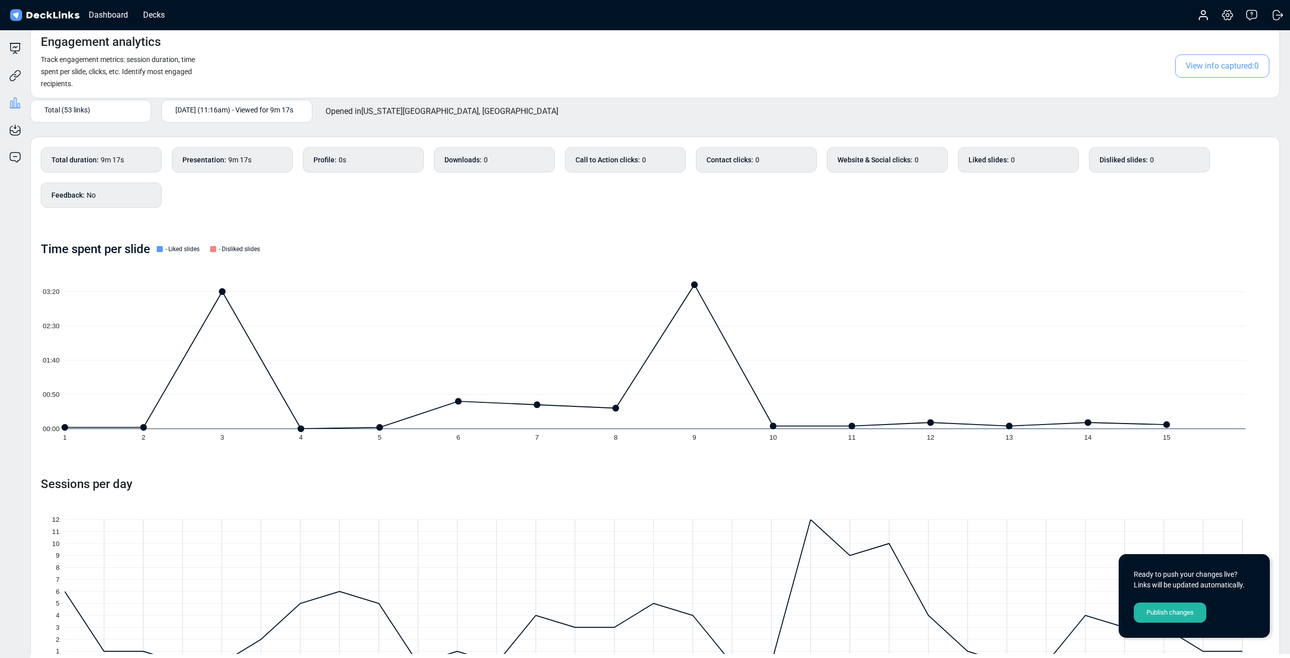
click at [78, 111] on span "Total (53 links)" at bounding box center [67, 109] width 46 height 11
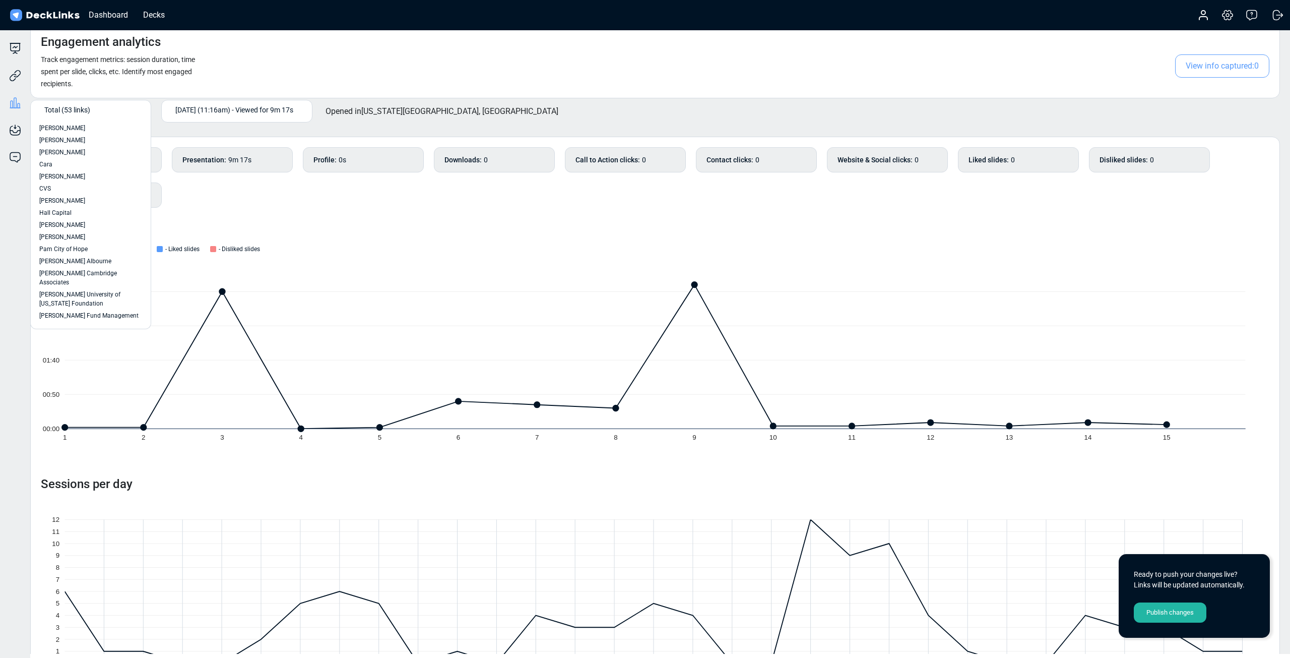
click at [81, 112] on span "Total (53 links)" at bounding box center [67, 109] width 46 height 11
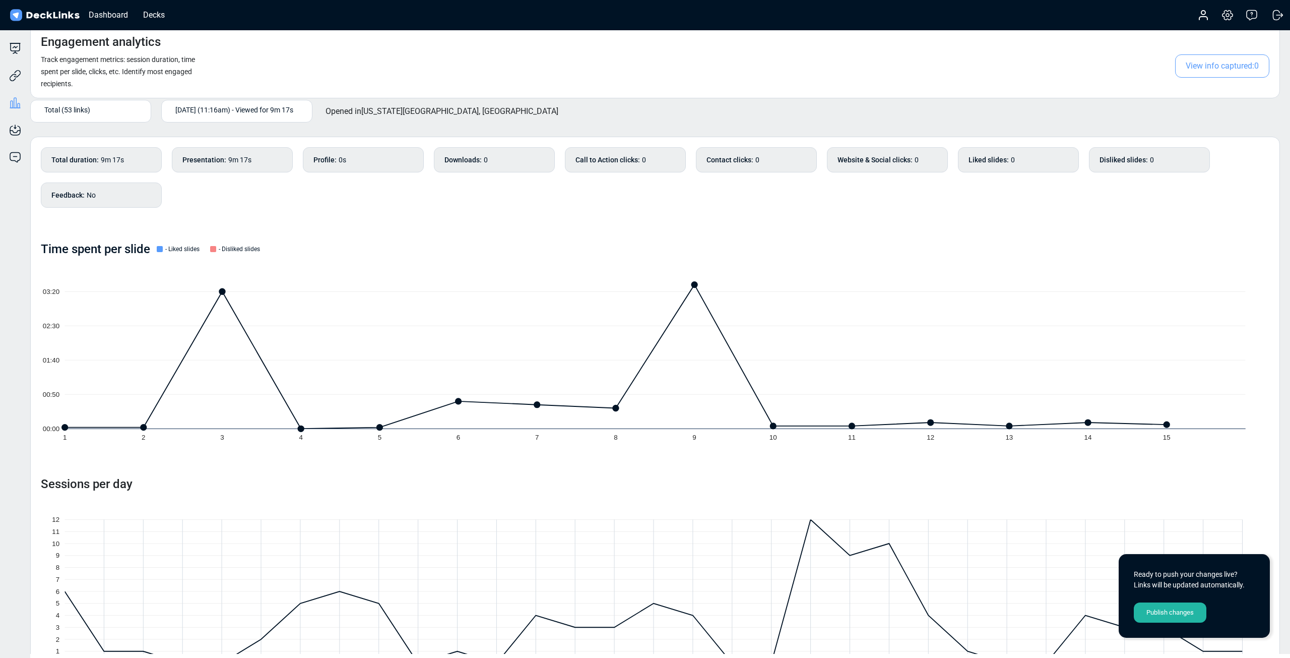
click at [81, 112] on span "Total (53 links)" at bounding box center [67, 109] width 46 height 11
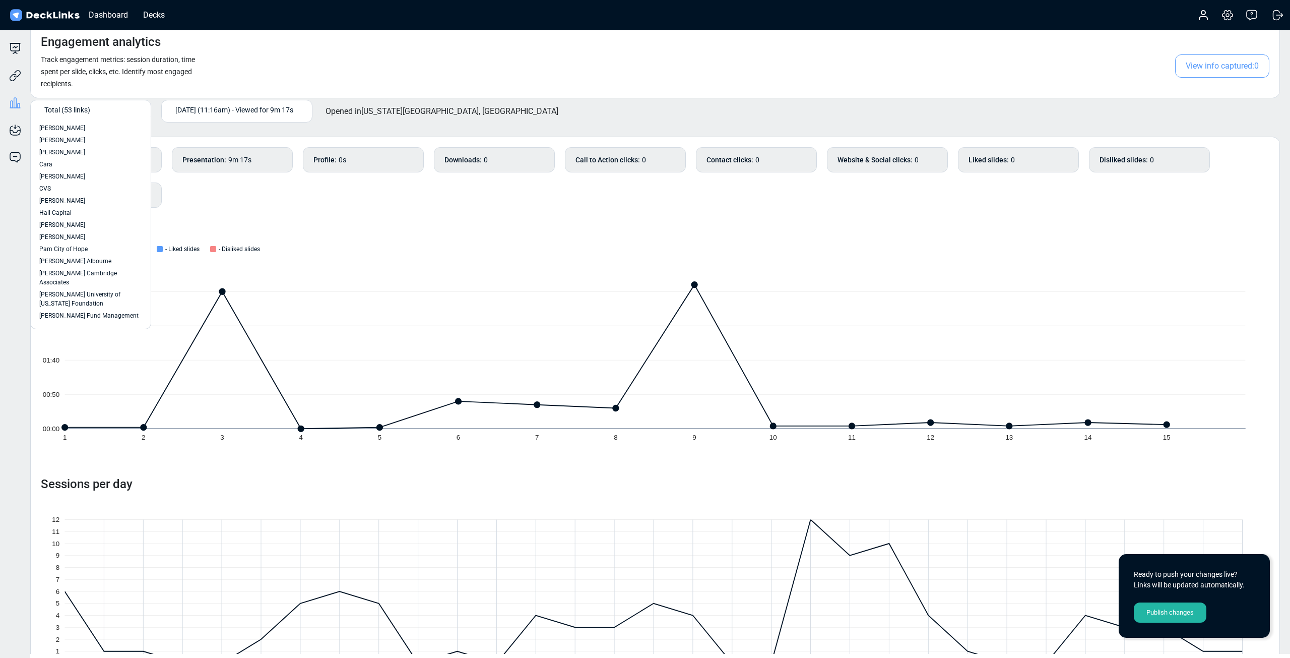
click at [207, 113] on span "Oct 6th (11:16am) - Viewed for 9m 17s" at bounding box center [234, 109] width 118 height 11
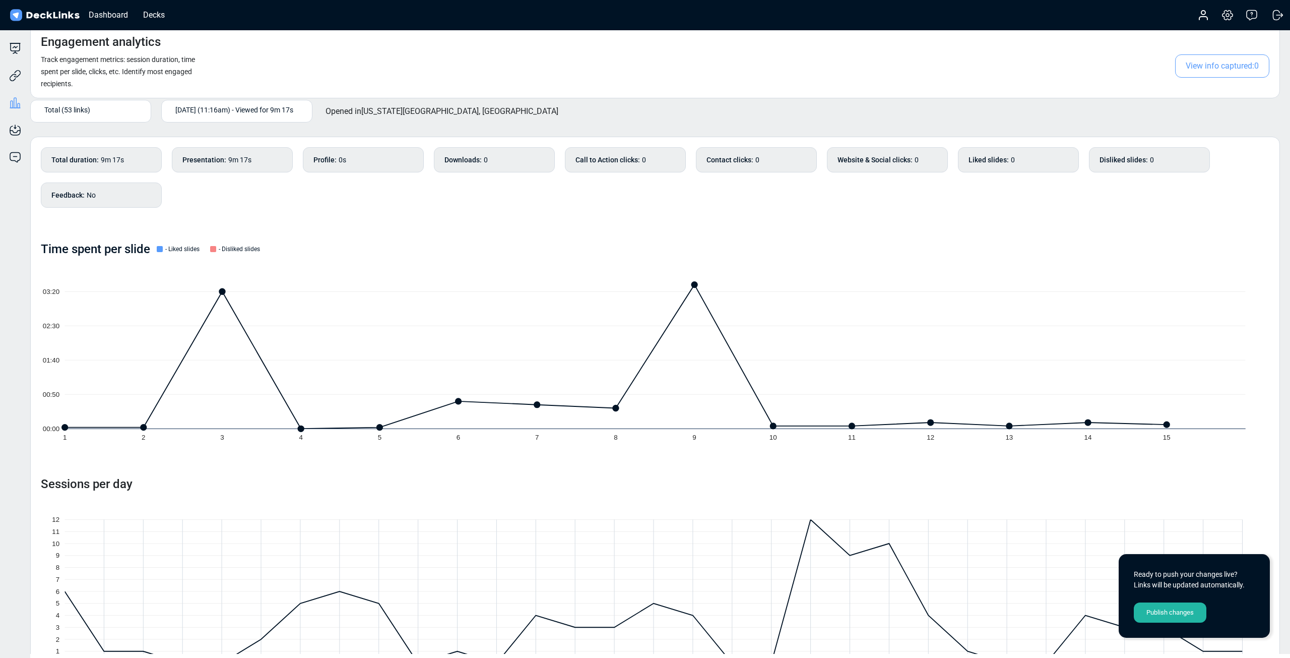
click at [207, 113] on span "Oct 6th (11:16am) - Viewed for 9m 17s" at bounding box center [234, 109] width 118 height 11
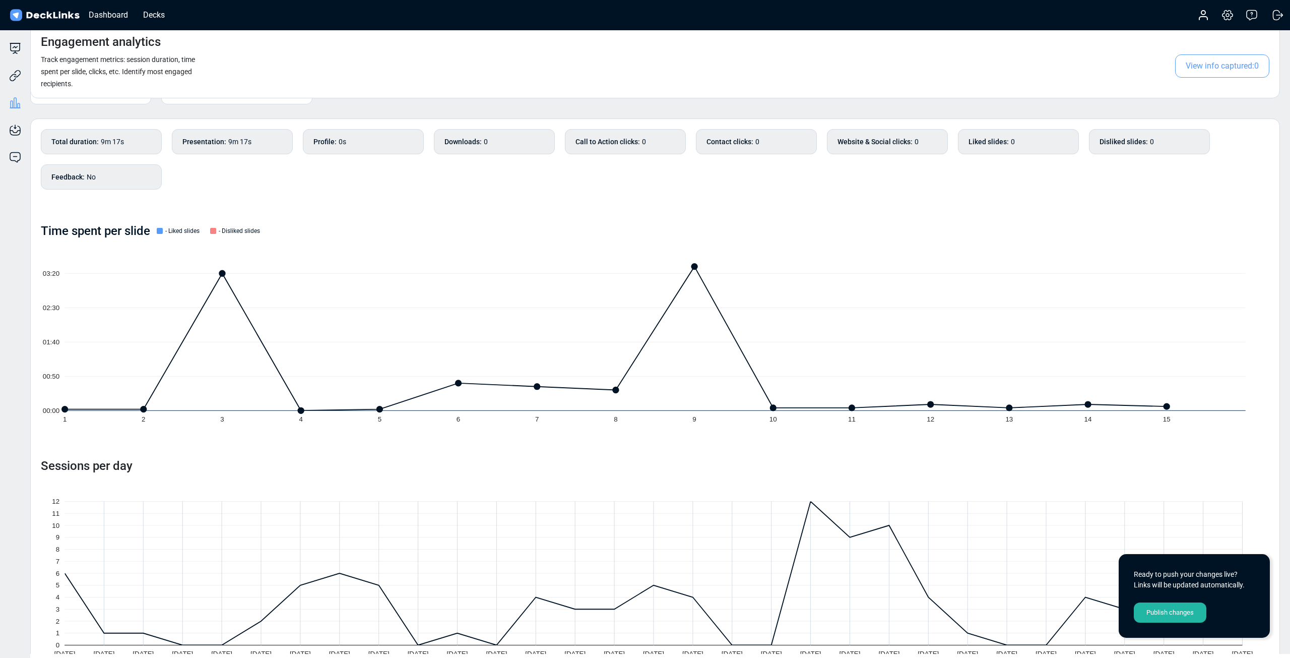
scroll to position [54, 0]
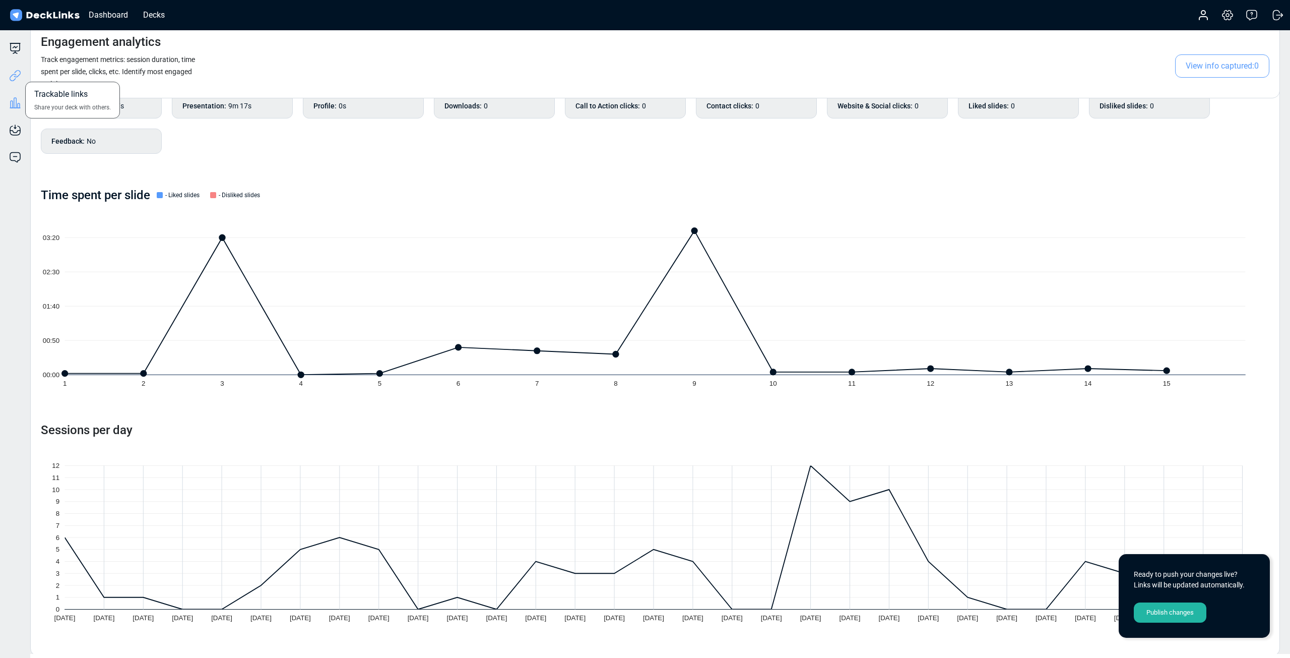
click at [11, 77] on icon at bounding box center [15, 76] width 12 height 12
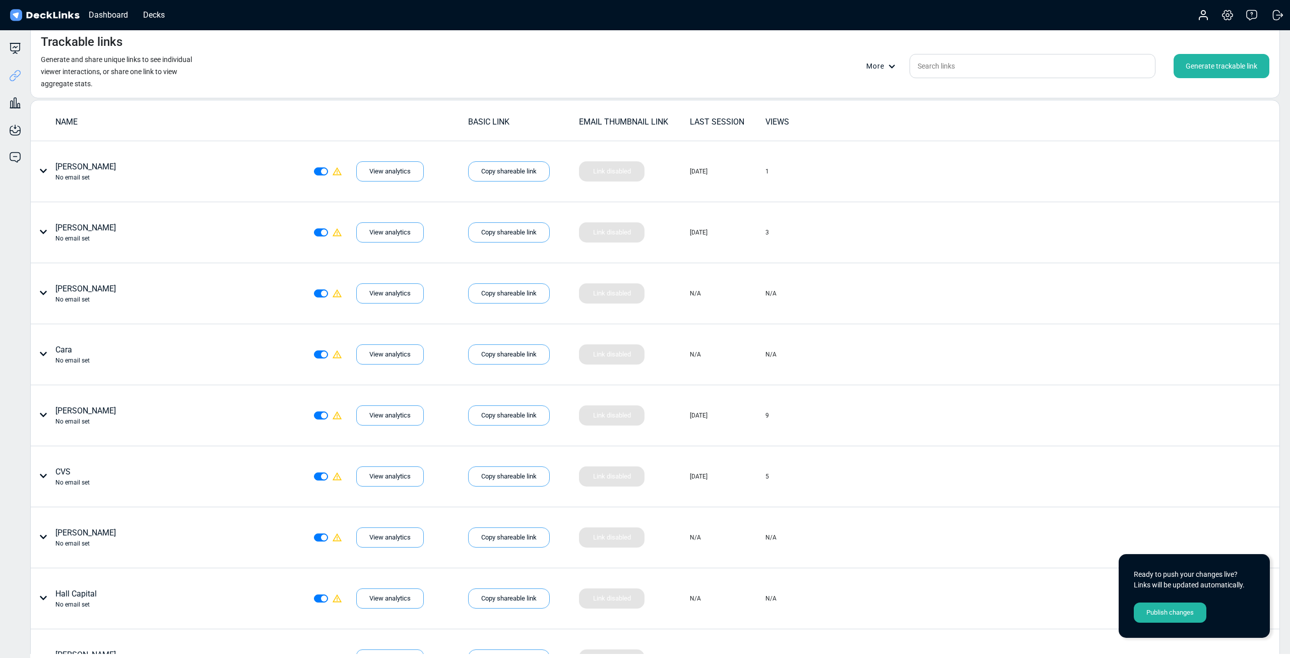
click at [769, 117] on div "VIEWS" at bounding box center [803, 122] width 75 height 12
click at [695, 117] on div "LAST SESSION" at bounding box center [727, 122] width 75 height 12
click at [703, 116] on div "LAST SESSION" at bounding box center [727, 122] width 75 height 13
click at [705, 122] on div "LAST SESSION" at bounding box center [727, 122] width 75 height 13
click at [775, 123] on div "VIEWS" at bounding box center [803, 122] width 75 height 12
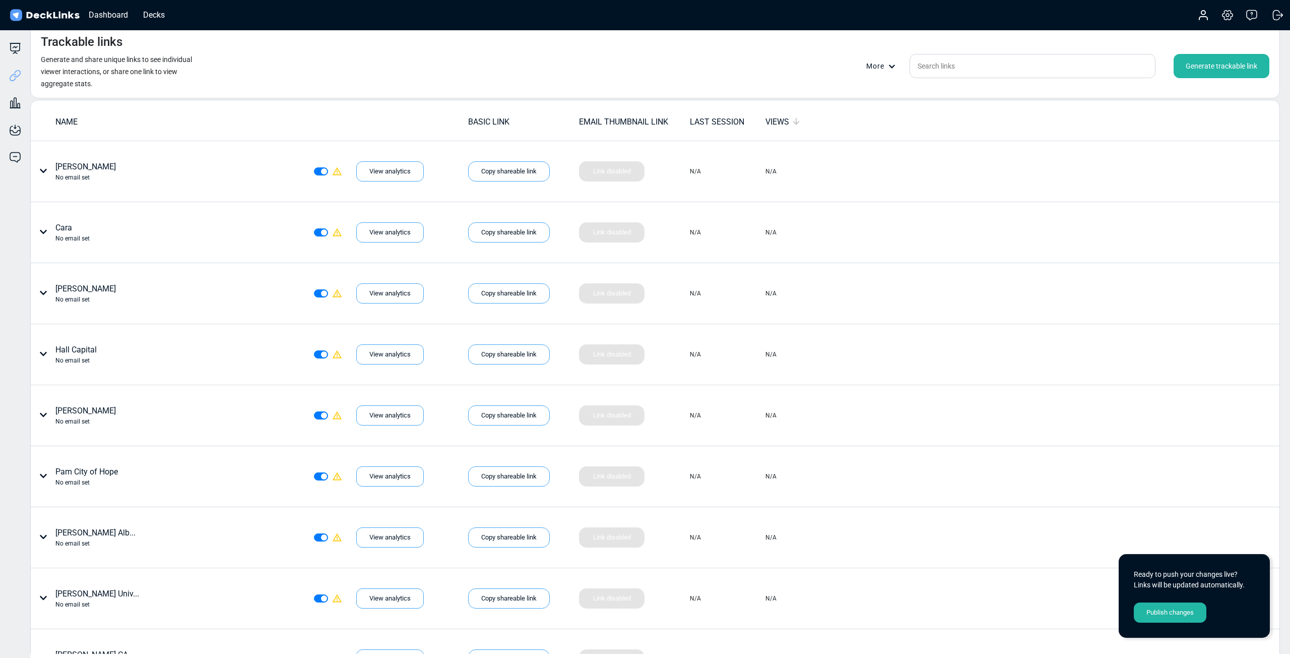
click at [775, 124] on div "VIEWS" at bounding box center [803, 122] width 75 height 13
click at [706, 123] on div "LAST SESSION" at bounding box center [727, 122] width 75 height 12
click at [706, 123] on div "LAST SESSION" at bounding box center [727, 122] width 75 height 13
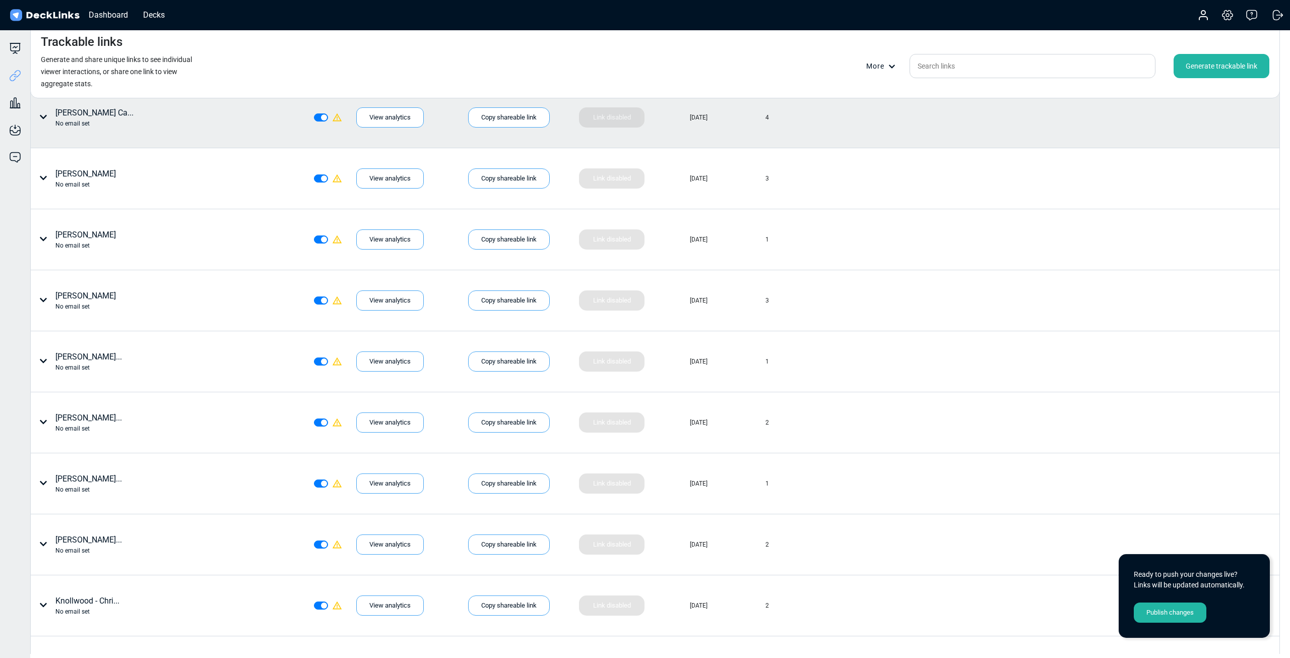
scroll to position [2268, 0]
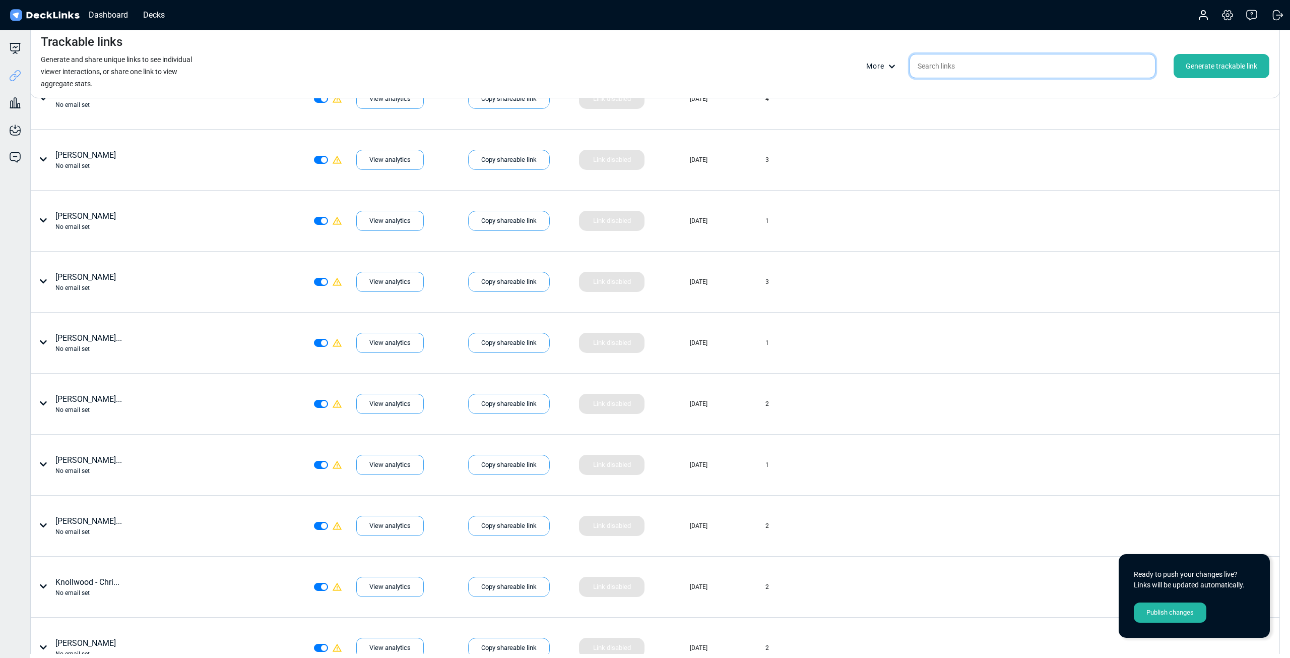
click at [1017, 66] on input "text" at bounding box center [1033, 66] width 246 height 24
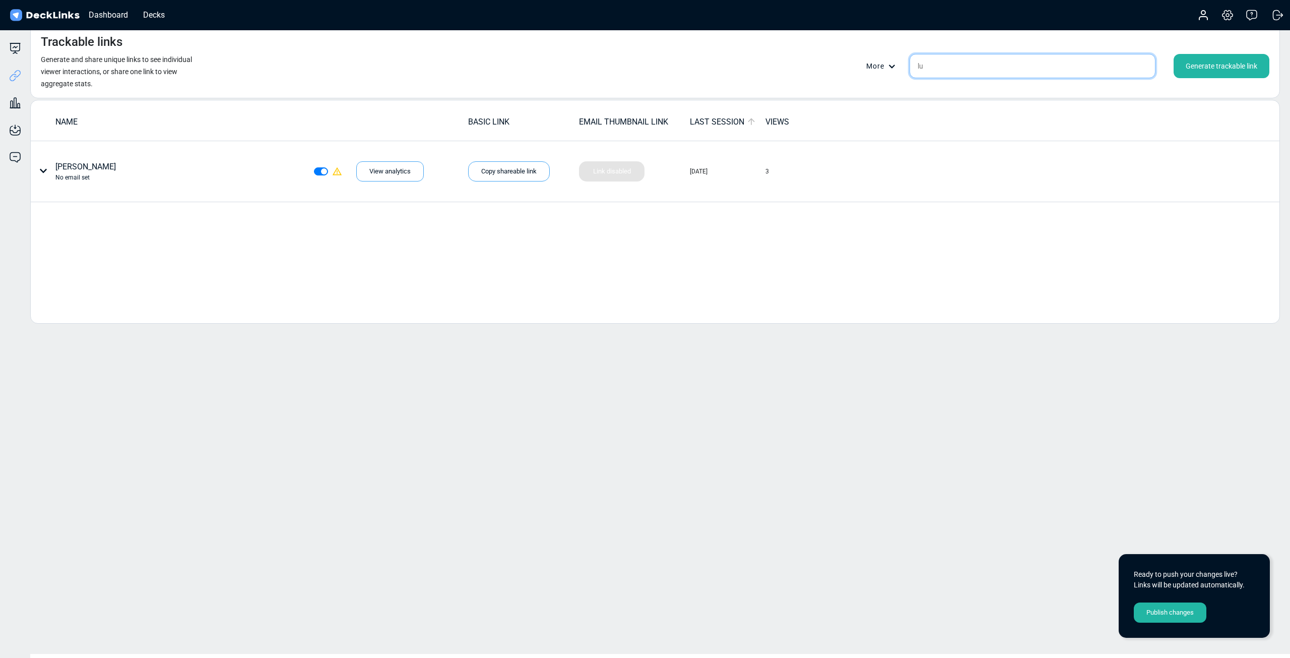
type input "l"
type input "d"
